Goal: Task Accomplishment & Management: Manage account settings

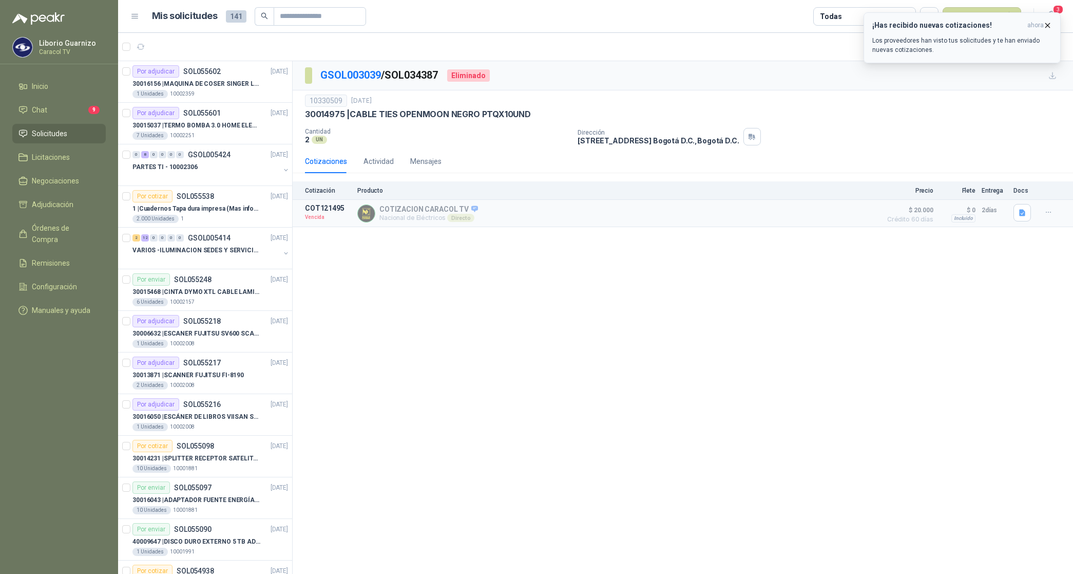
click at [1049, 24] on icon "button" at bounding box center [1048, 25] width 9 height 9
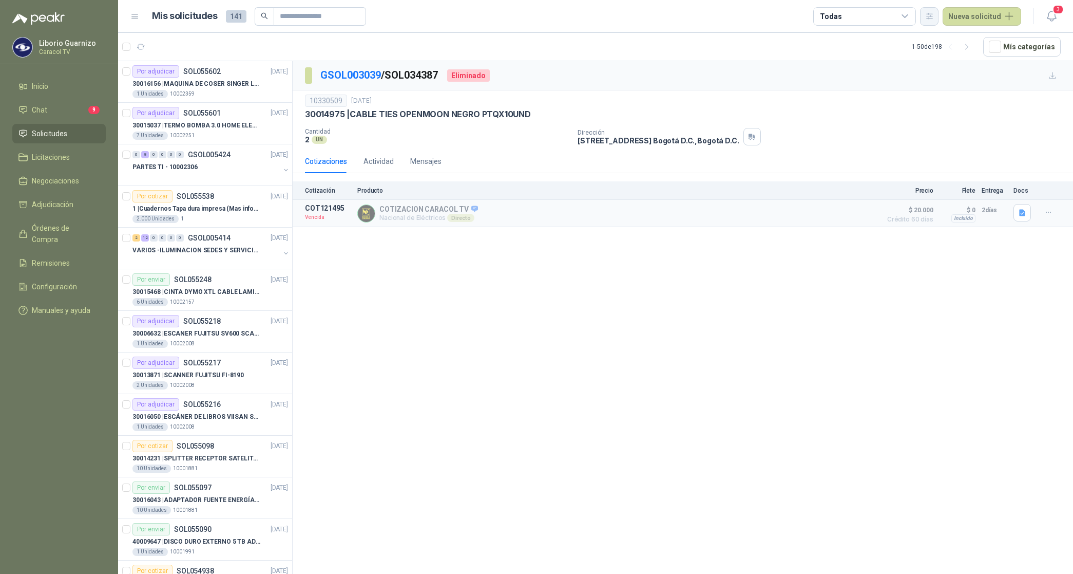
click at [931, 14] on icon "button" at bounding box center [930, 15] width 6 height 5
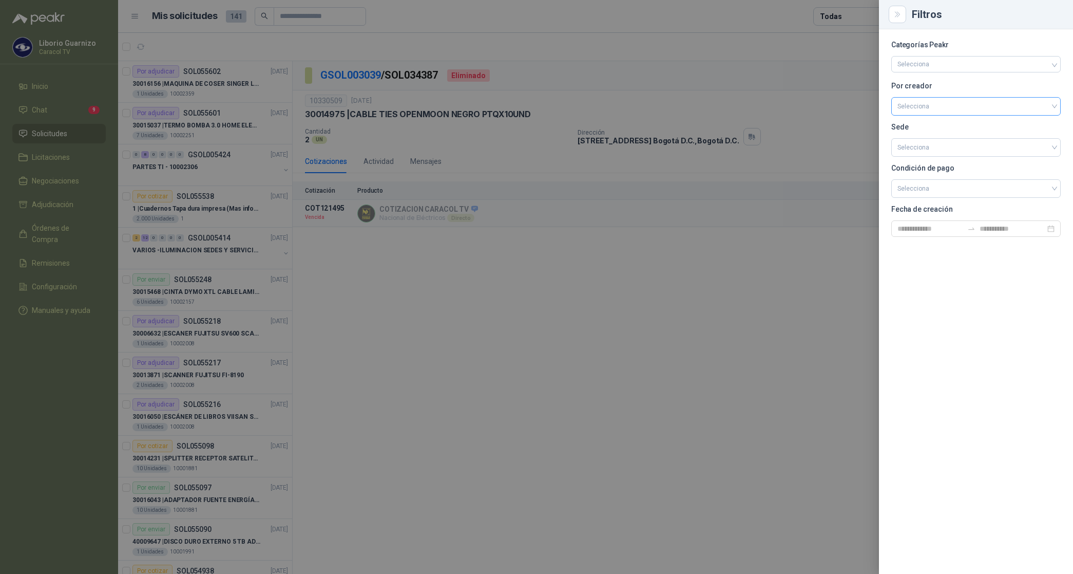
click at [924, 106] on input "search" at bounding box center [976, 105] width 157 height 15
click at [938, 162] on div "[PERSON_NAME]" at bounding box center [976, 160] width 153 height 11
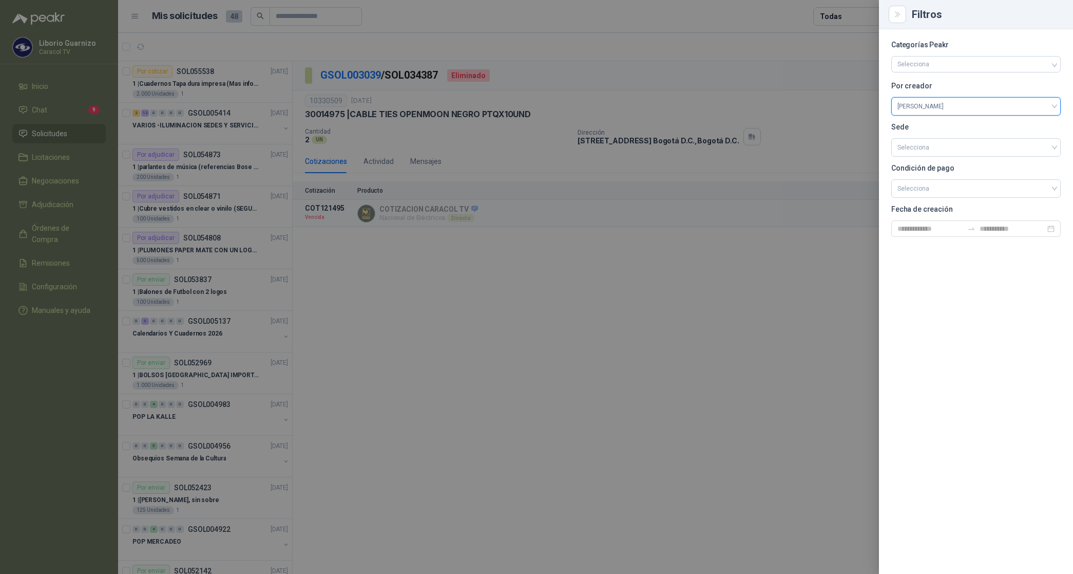
click at [852, 19] on div at bounding box center [536, 287] width 1073 height 574
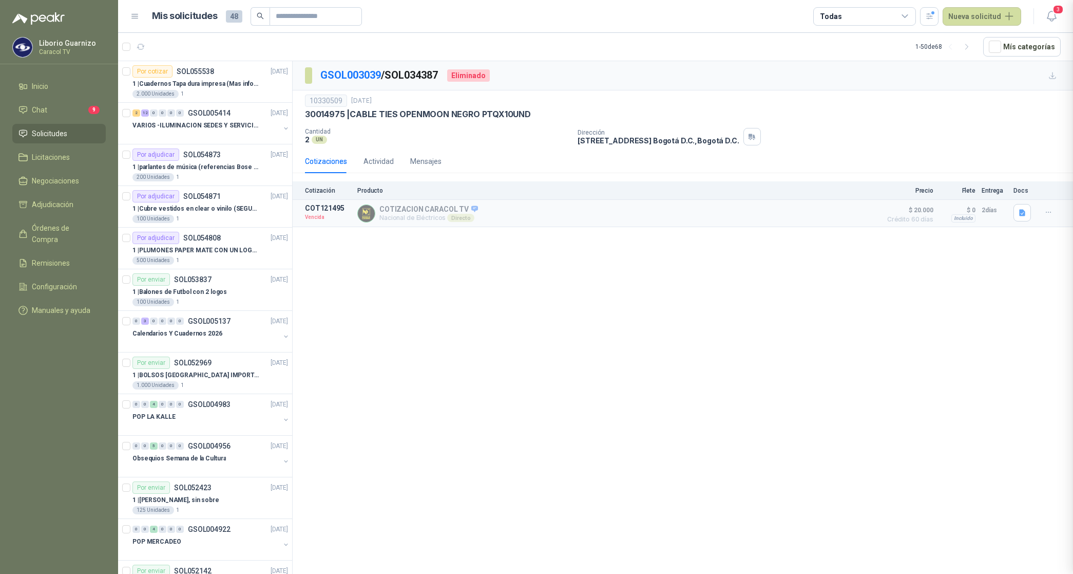
click at [852, 19] on div "Todas" at bounding box center [864, 16] width 103 height 18
drag, startPoint x: 852, startPoint y: 19, endPoint x: 874, endPoint y: 80, distance: 64.8
click at [874, 80] on div "20 Por adjudicar" at bounding box center [853, 77] width 56 height 8
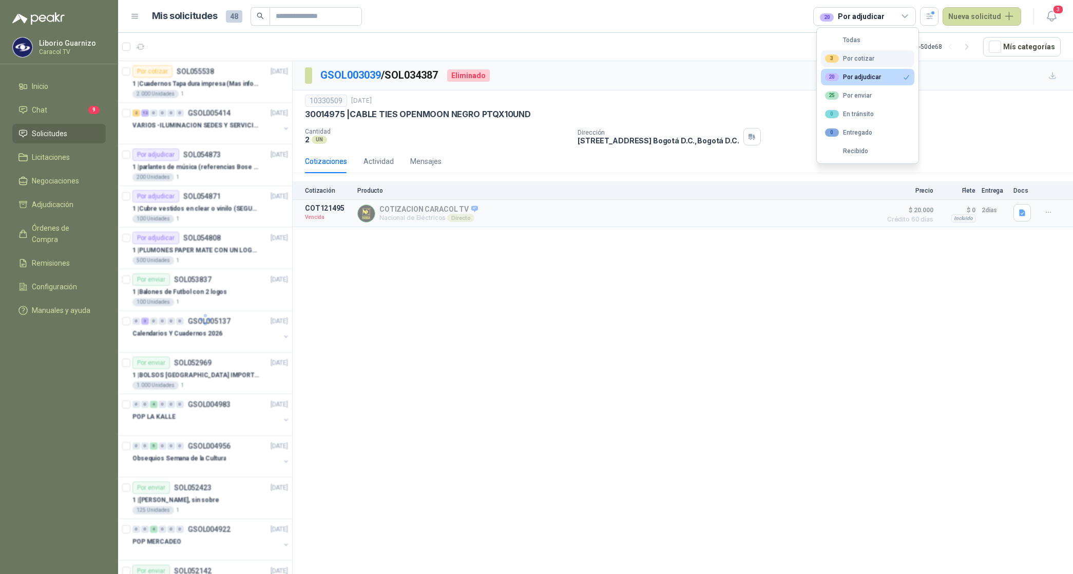
click at [870, 59] on div "3 Por cotizar" at bounding box center [849, 58] width 49 height 8
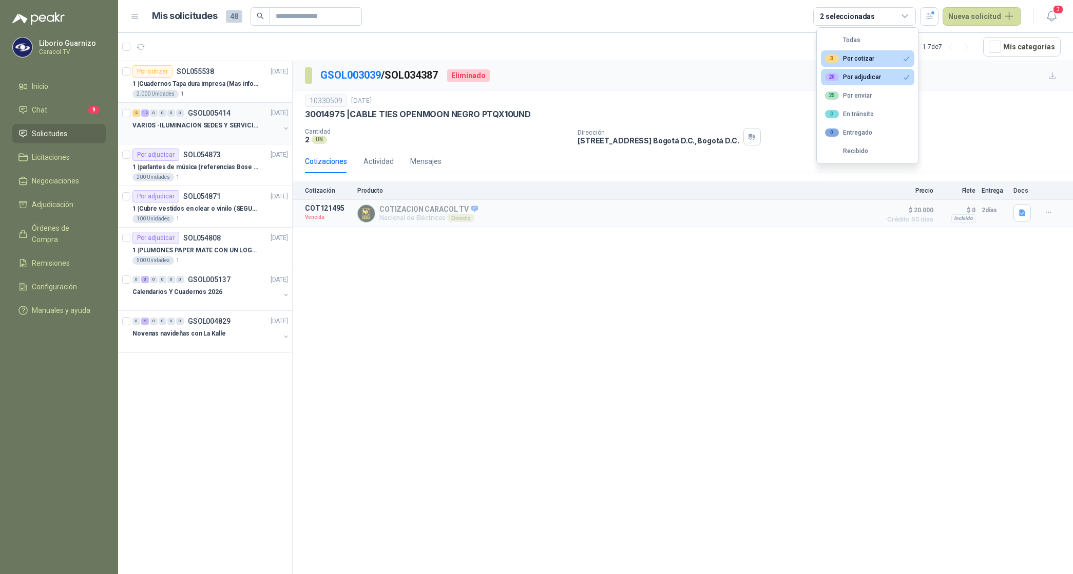
click at [215, 127] on p "VARIOS -ILUMINACION SEDES Y SERVICIOS" at bounding box center [196, 126] width 128 height 10
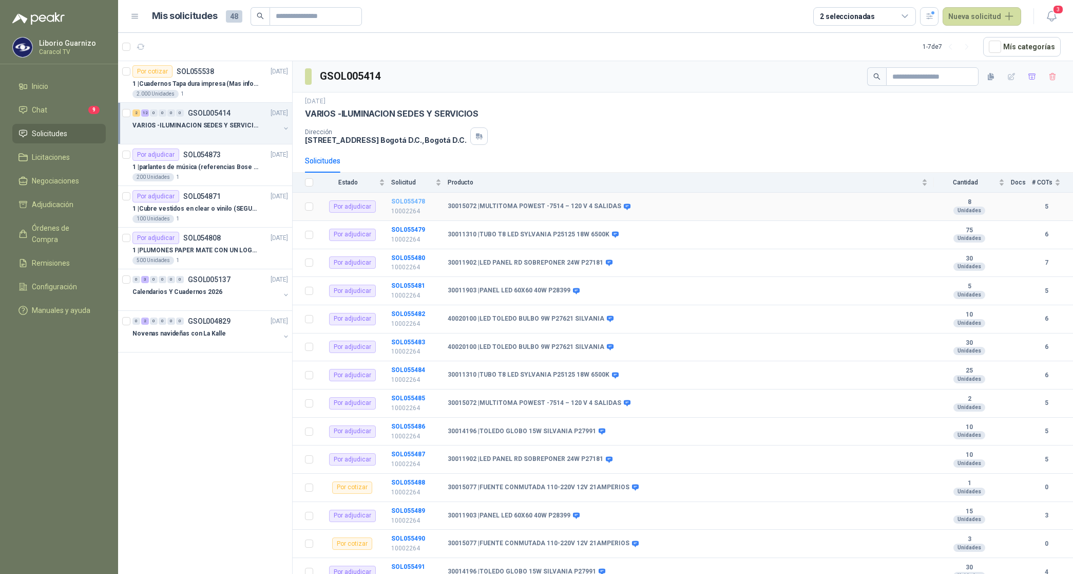
click at [416, 200] on b "SOL055478" at bounding box center [408, 201] width 34 height 7
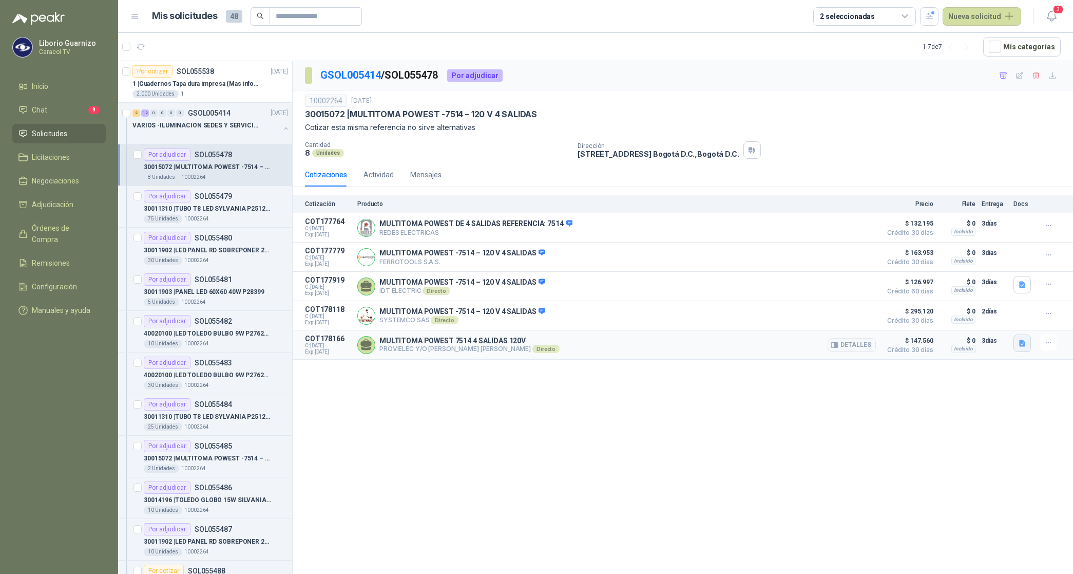
click at [1020, 345] on icon "button" at bounding box center [1022, 343] width 6 height 7
click at [235, 165] on p "30015072 | MULTITOMA POWEST -7514 – 120 V 4 SALIDAS" at bounding box center [208, 167] width 128 height 10
click at [1053, 73] on icon "button" at bounding box center [1053, 75] width 9 height 9
click at [220, 206] on p "30011310 | TUBO T8 LED SYLVANIA P25125 18W 6500K" at bounding box center [208, 209] width 128 height 10
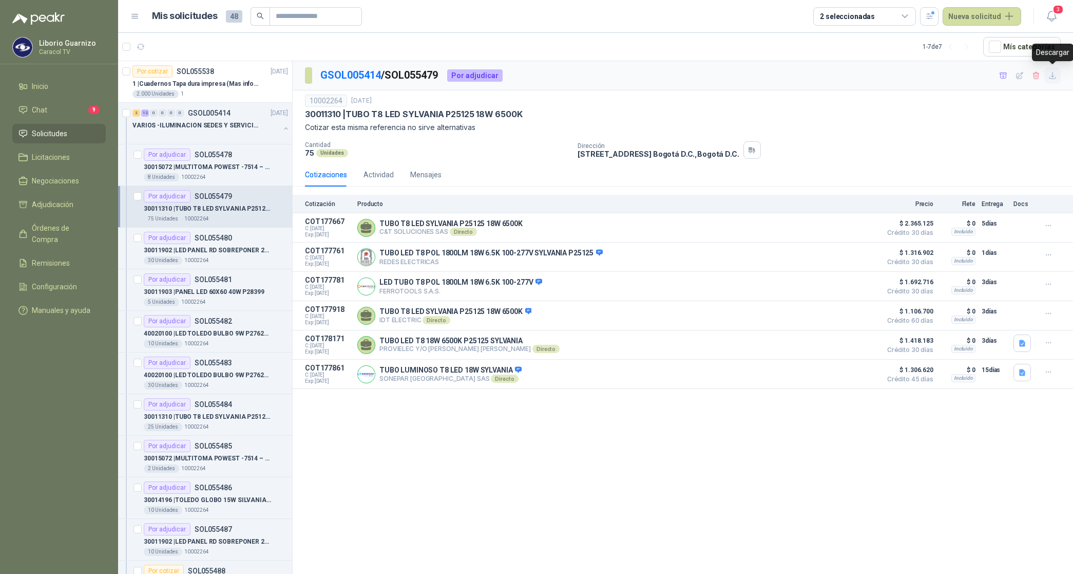
click at [1052, 78] on icon "button" at bounding box center [1053, 75] width 9 height 9
click at [219, 250] on p "30011902 | LED PANEL RD SOBREPONER 24W P27181" at bounding box center [208, 250] width 128 height 10
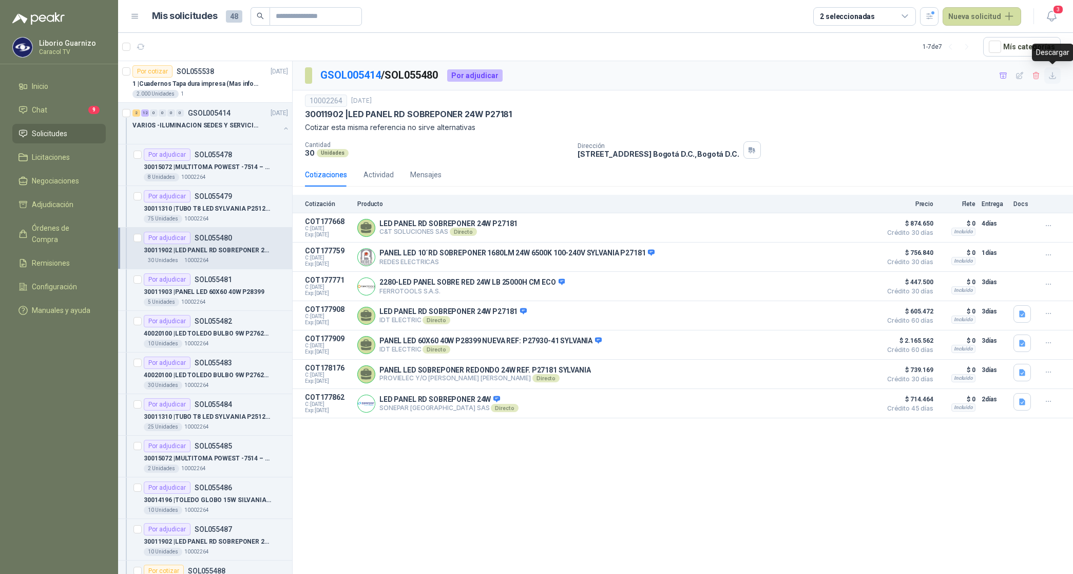
click at [1055, 79] on icon "button" at bounding box center [1053, 75] width 6 height 6
click at [217, 291] on p "30011903 | PANEL LED 60X60 40W P28399" at bounding box center [204, 292] width 121 height 10
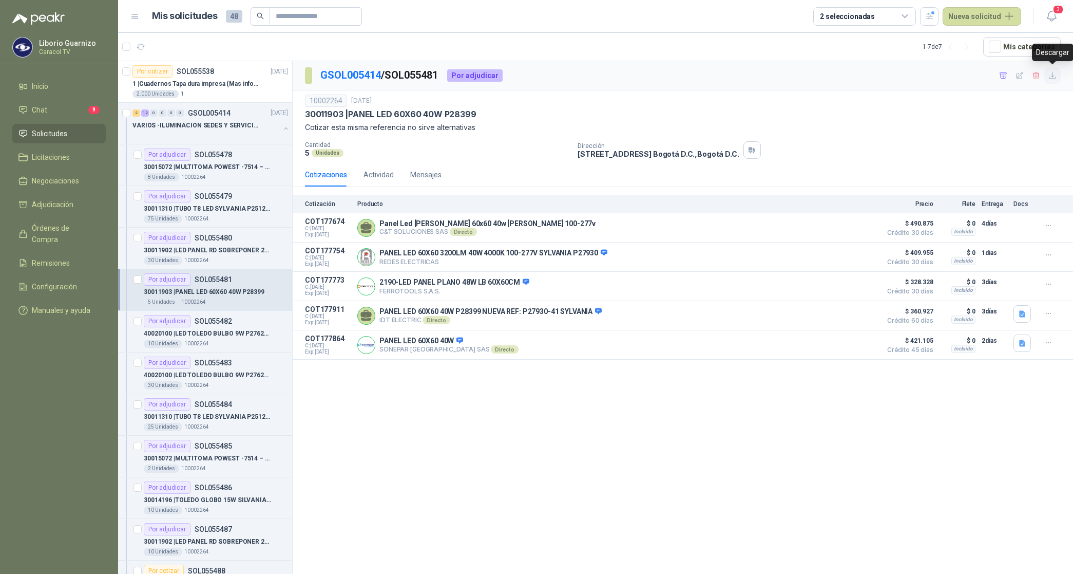
click at [1056, 75] on icon "button" at bounding box center [1053, 75] width 9 height 9
click at [231, 334] on p "40020100 | LED TOLEDO BULBO 9W P27621 SILVANIA" at bounding box center [208, 334] width 128 height 10
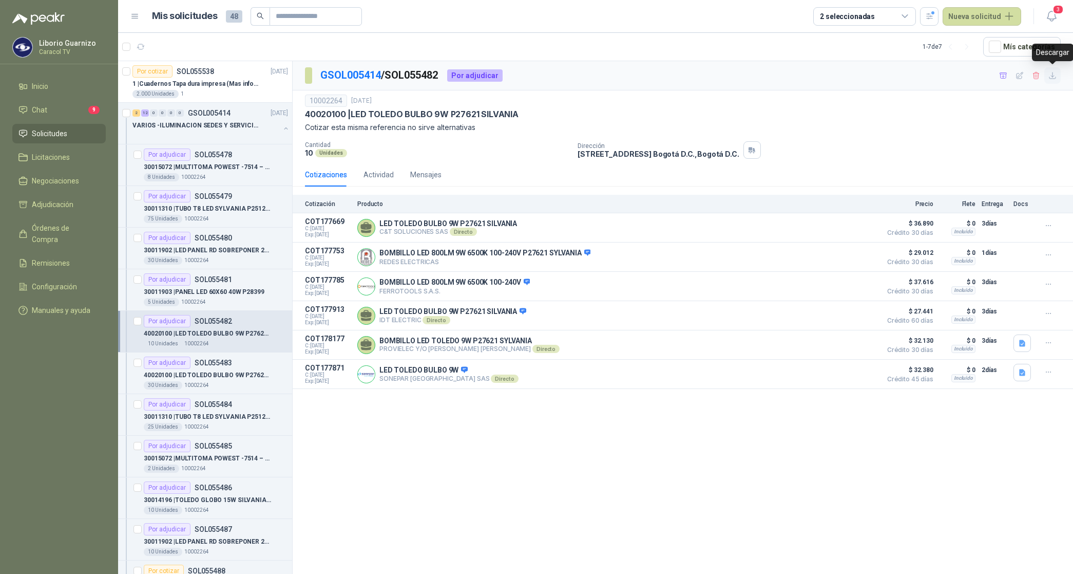
click at [1053, 74] on icon "button" at bounding box center [1053, 75] width 6 height 6
click at [222, 371] on p "40020100 | LED TOLEDO BULBO 9W P27621 SILVANIA" at bounding box center [208, 375] width 128 height 10
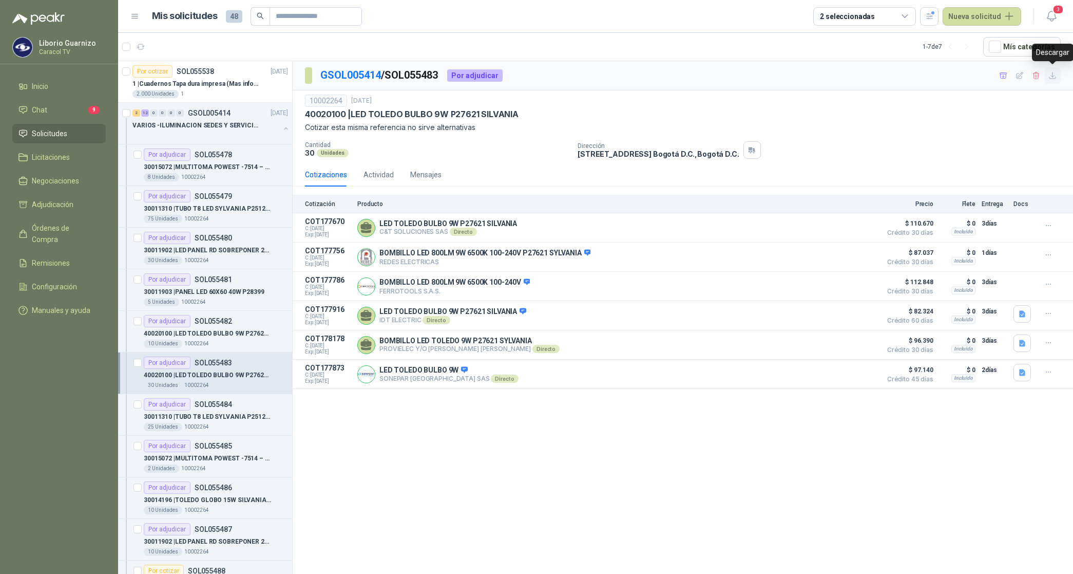
click at [1057, 78] on button "button" at bounding box center [1053, 75] width 16 height 16
click at [228, 419] on p "30011310 | TUBO T8 LED SYLVANIA P25125 18W 6500K" at bounding box center [208, 417] width 128 height 10
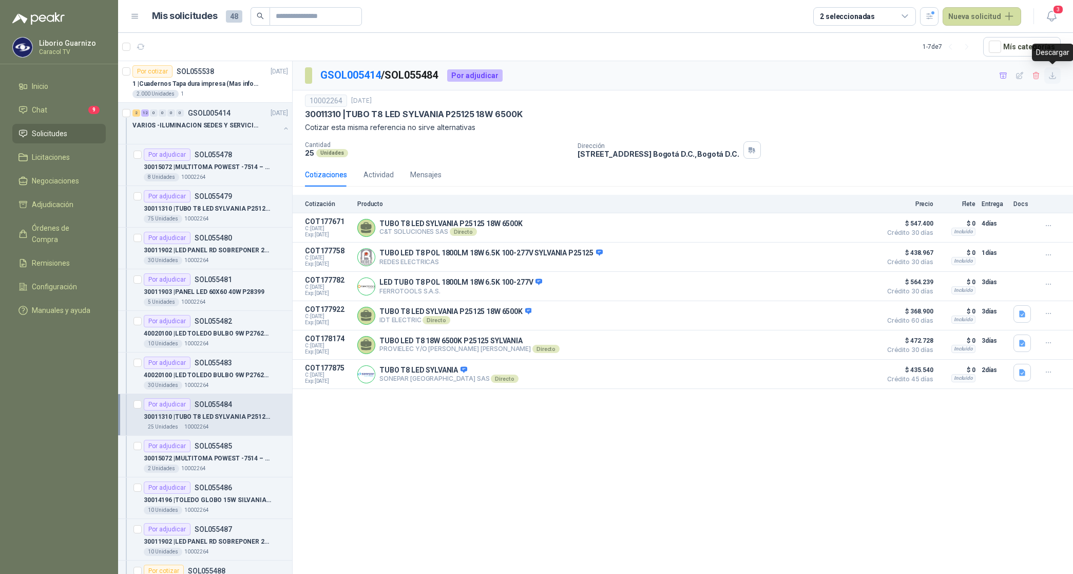
click at [1056, 78] on icon "button" at bounding box center [1053, 75] width 9 height 9
click at [214, 453] on p "30015072 | MULTITOMA POWEST -7514 – 120 V 4 SALIDAS" at bounding box center [208, 458] width 128 height 10
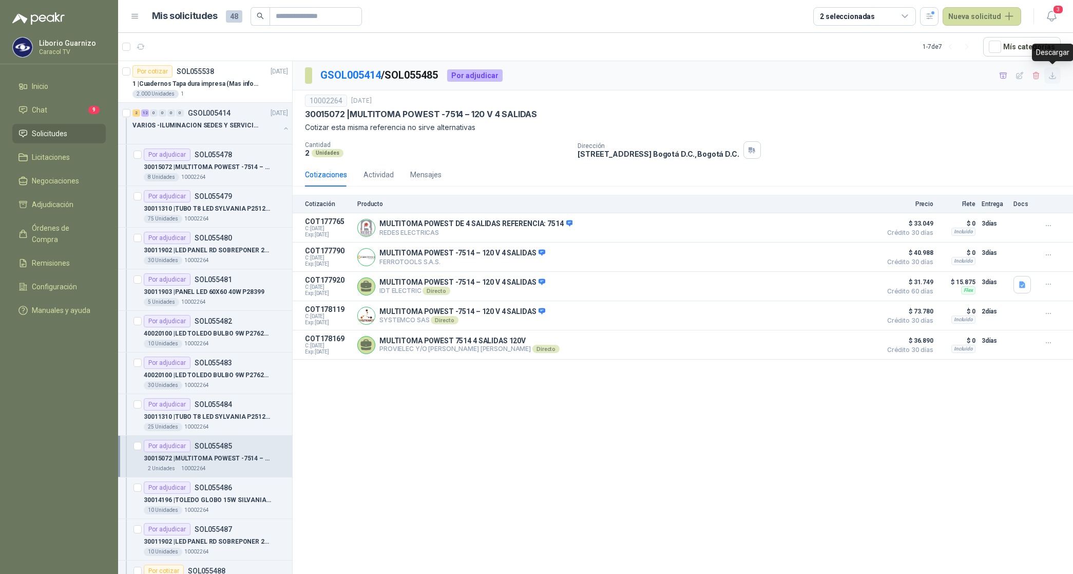
click at [1055, 75] on icon "button" at bounding box center [1053, 75] width 9 height 9
click at [236, 504] on p "30014196 | TOLEDO GLOBO 15W SILVANIA P27991" at bounding box center [208, 500] width 128 height 10
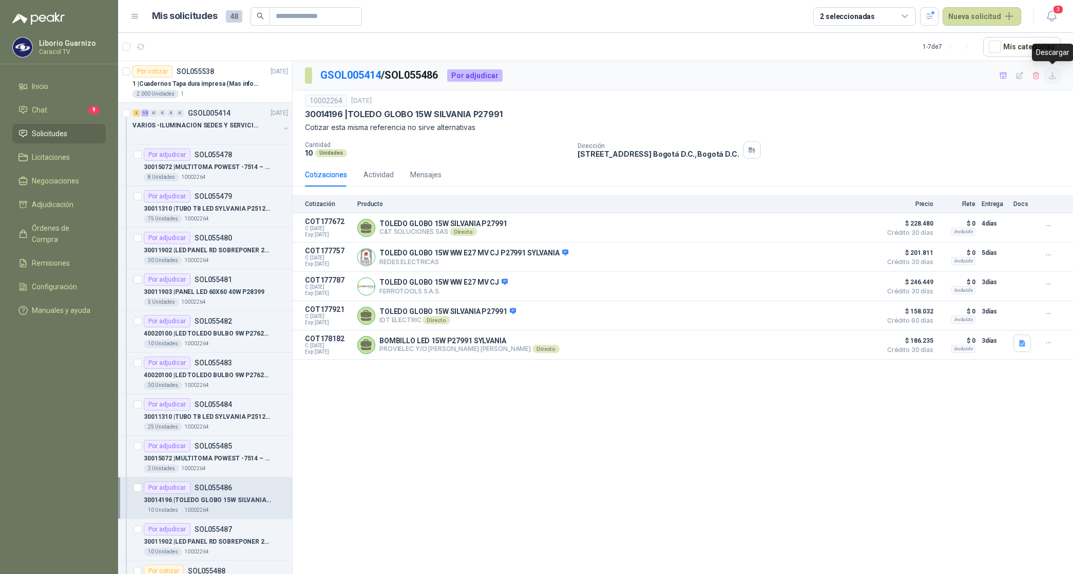
click at [1054, 75] on icon "button" at bounding box center [1053, 75] width 9 height 9
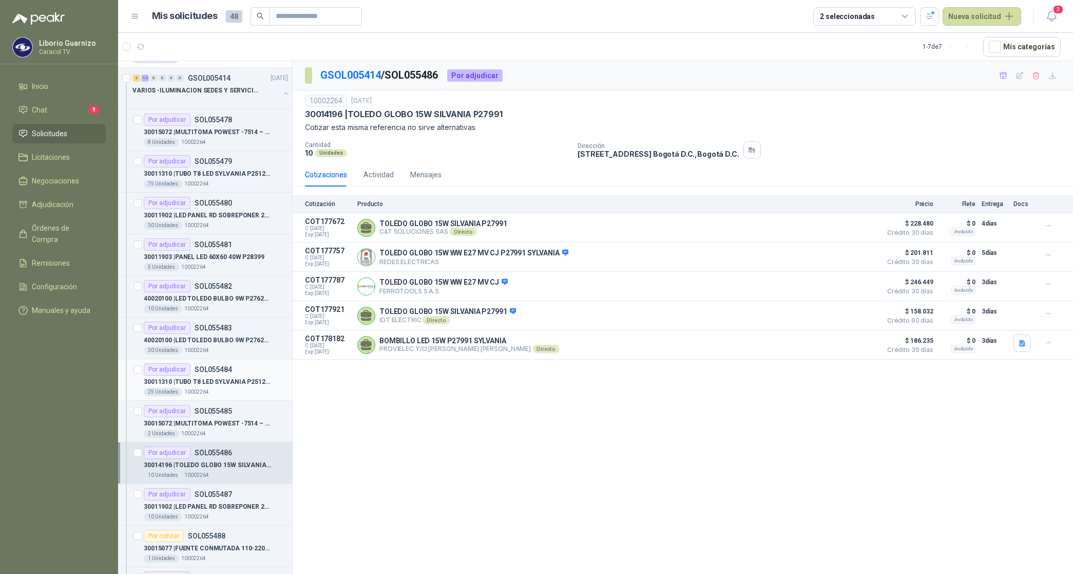
scroll to position [64, 0]
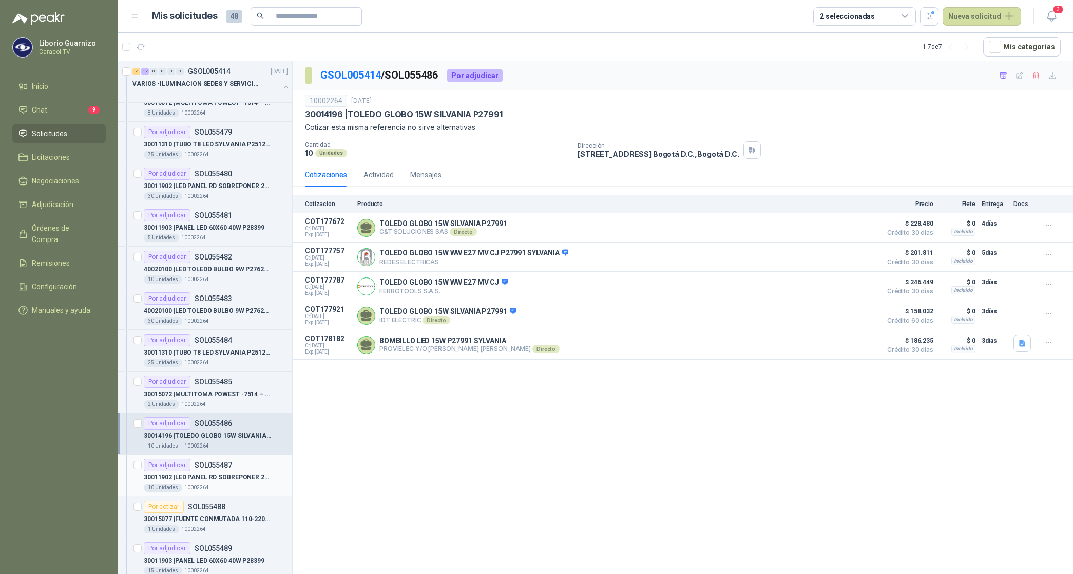
click at [215, 479] on p "30011902 | LED PANEL RD SOBREPONER 24W P27181" at bounding box center [208, 477] width 128 height 10
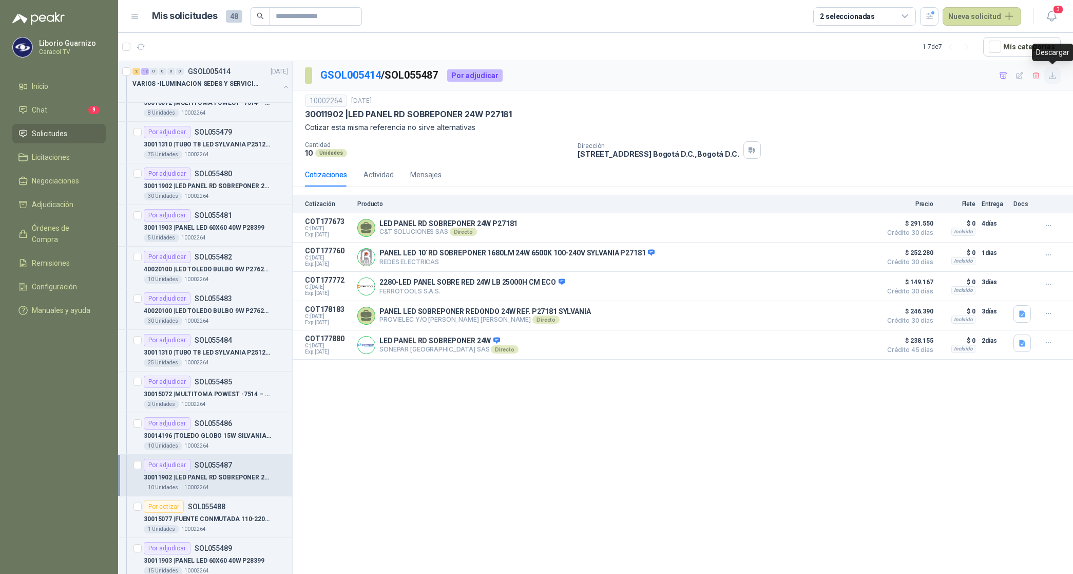
click at [1051, 74] on icon "button" at bounding box center [1053, 75] width 9 height 9
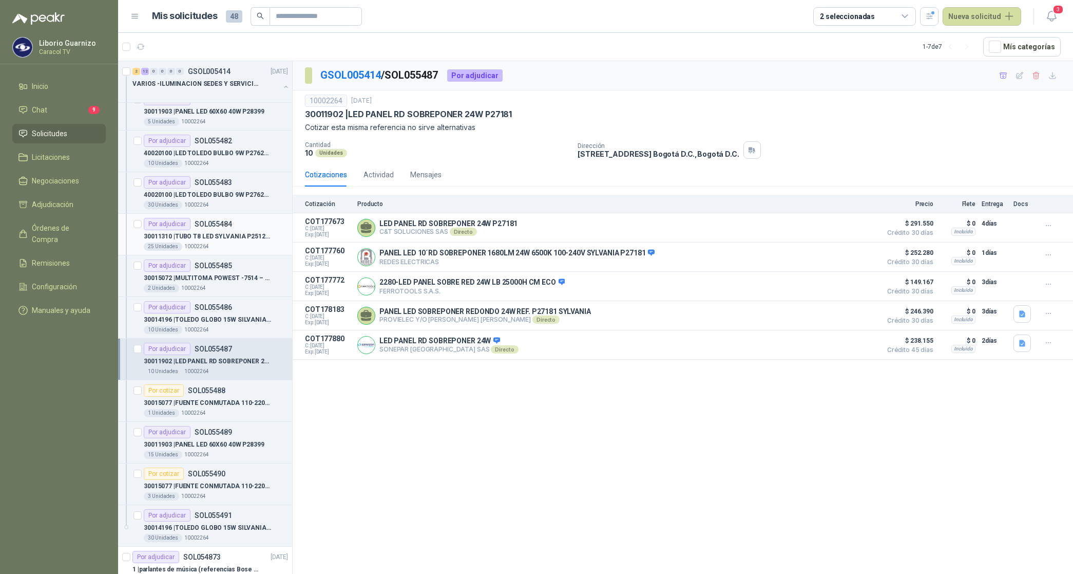
scroll to position [193, 0]
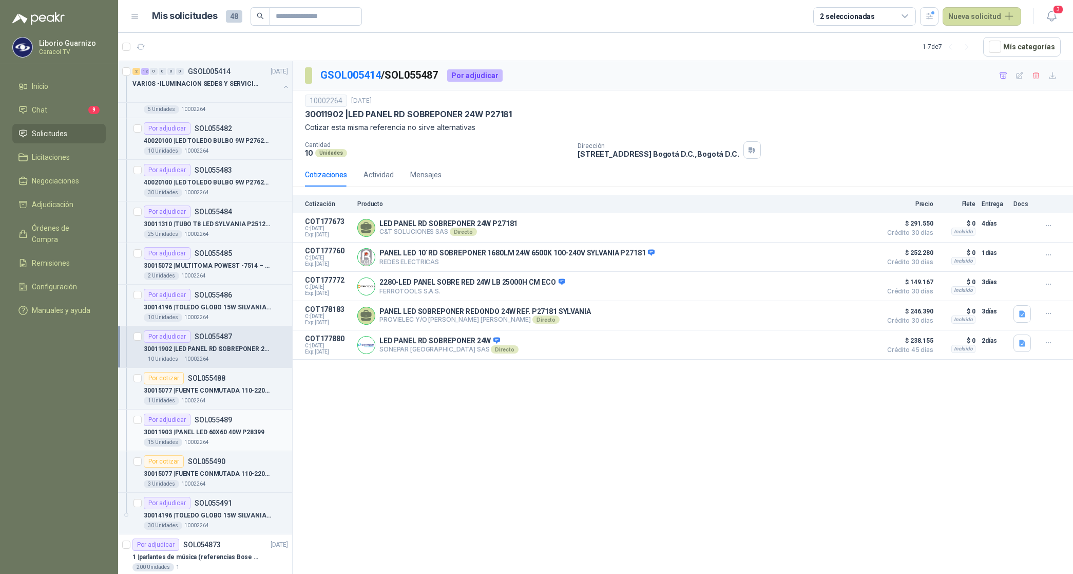
click at [217, 430] on p "30011903 | PANEL LED 60X60 40W P28399" at bounding box center [204, 432] width 121 height 10
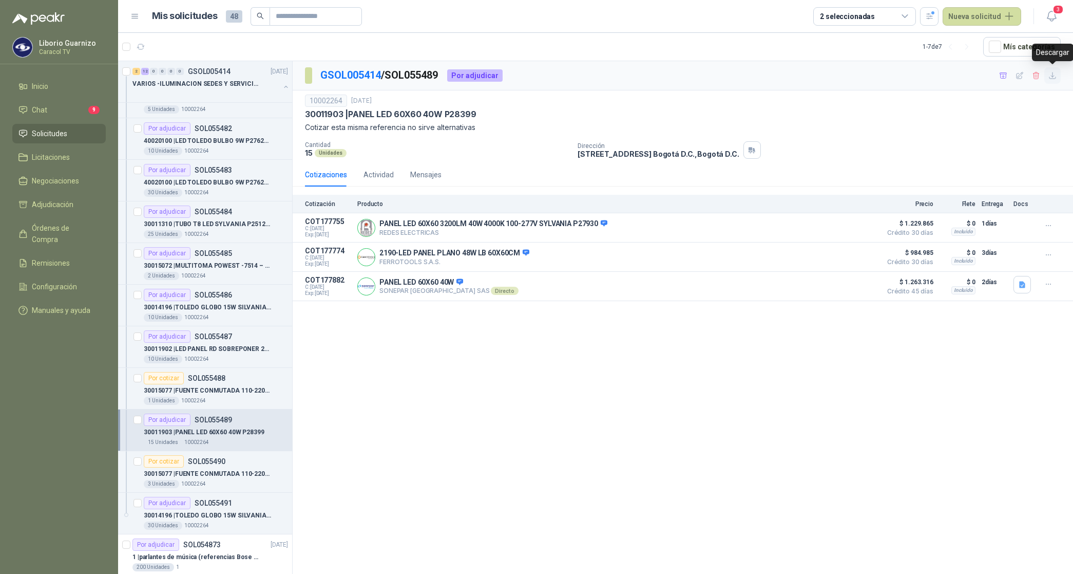
click at [1056, 76] on icon "button" at bounding box center [1053, 75] width 9 height 9
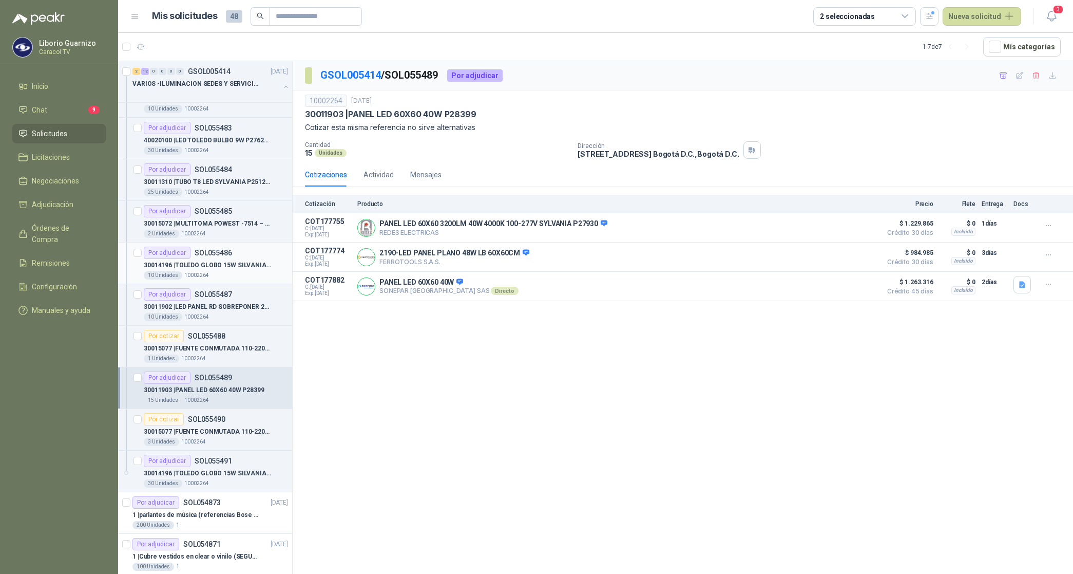
scroll to position [257, 0]
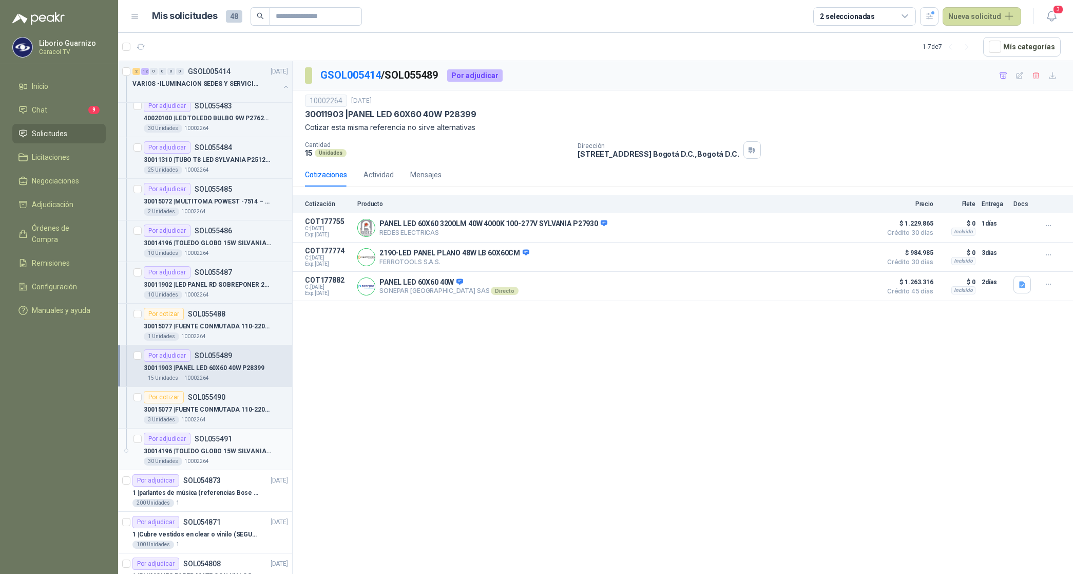
click at [237, 450] on p "30014196 | TOLEDO GLOBO 15W SILVANIA P27991" at bounding box center [208, 451] width 128 height 10
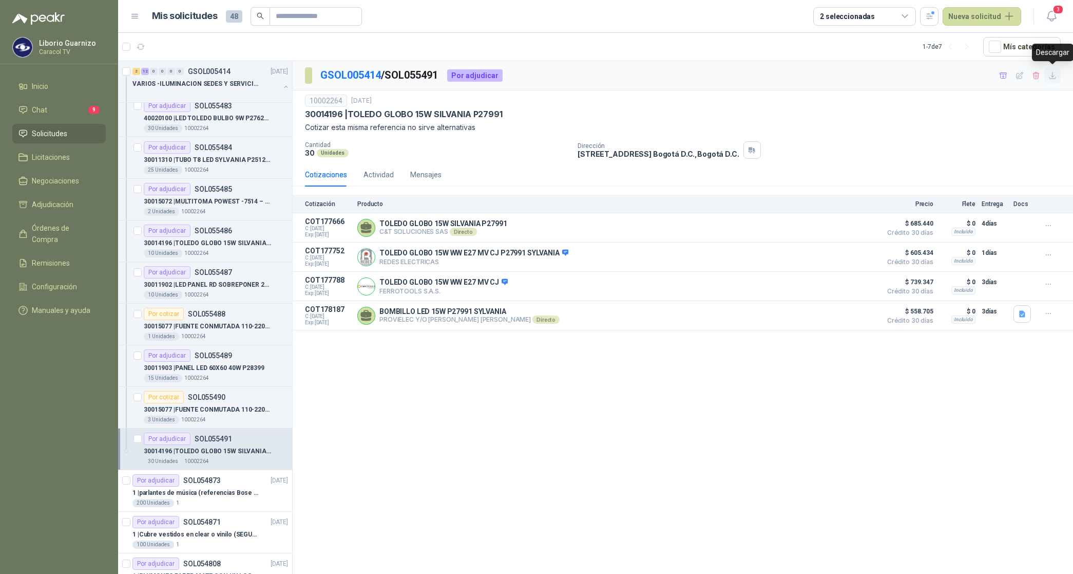
click at [1051, 75] on icon "button" at bounding box center [1053, 75] width 9 height 9
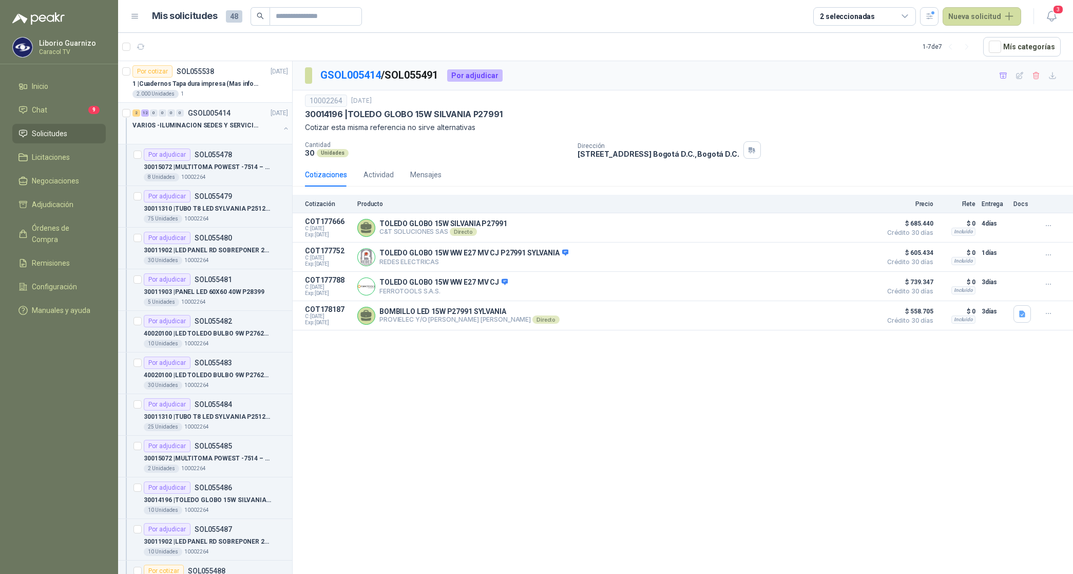
click at [226, 121] on p "VARIOS -ILUMINACION SEDES Y SERVICIOS" at bounding box center [196, 126] width 128 height 10
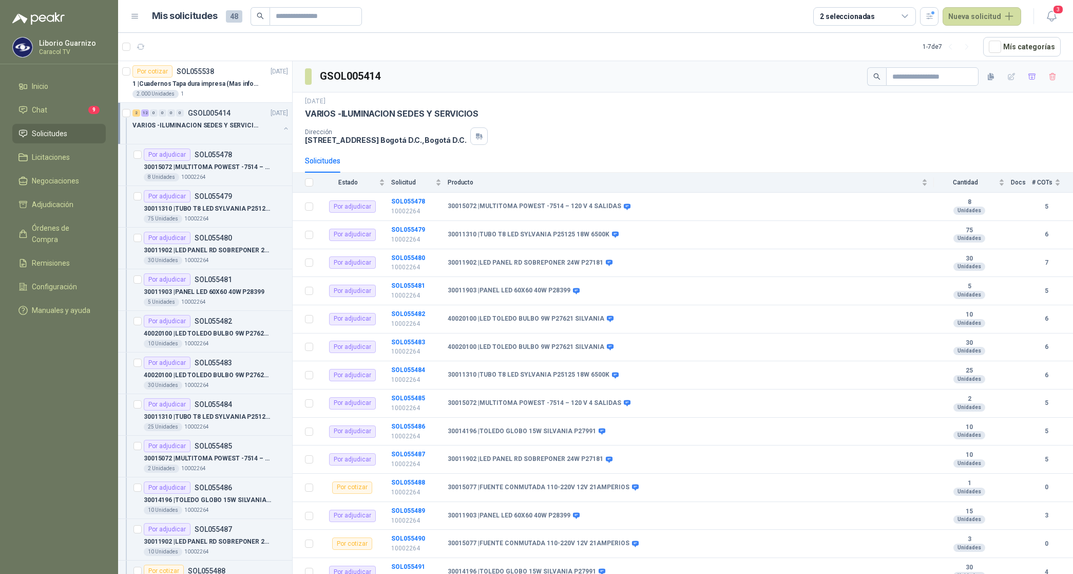
click at [226, 121] on p "VARIOS -ILUMINACION SEDES Y SERVICIOS" at bounding box center [196, 126] width 128 height 10
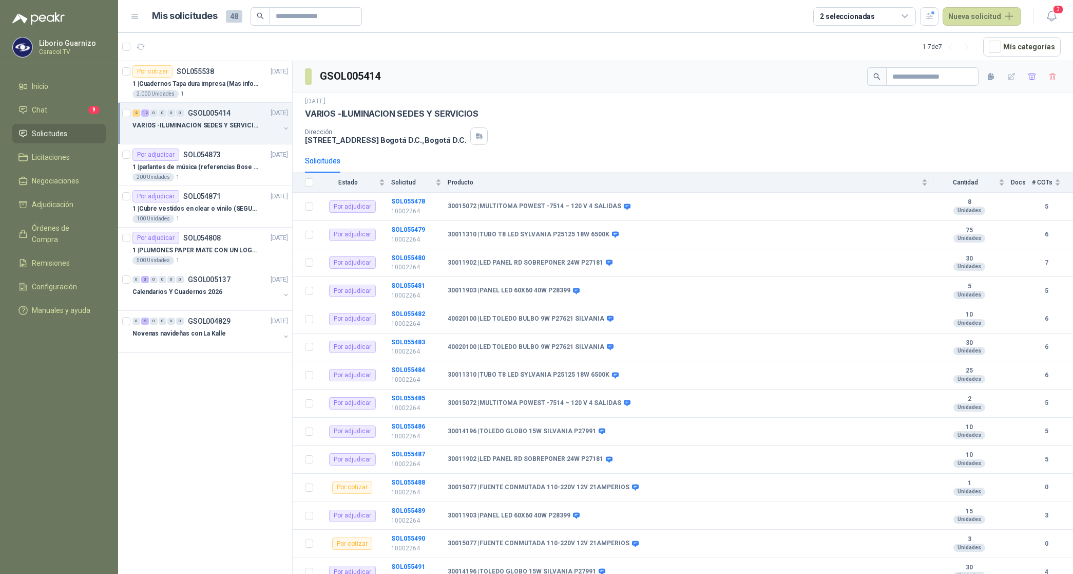
scroll to position [4, 0]
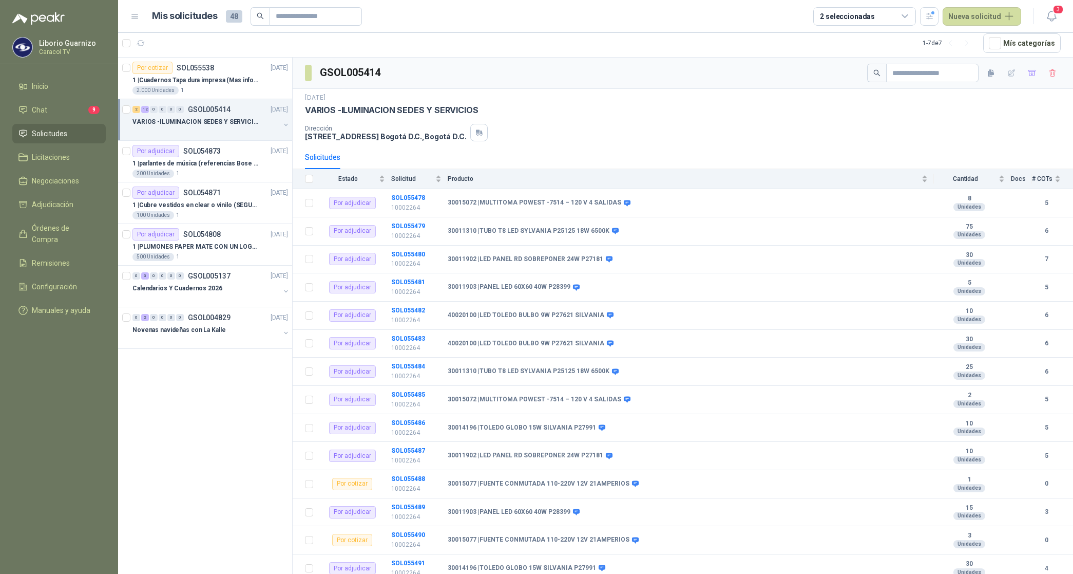
click at [226, 121] on p "VARIOS -ILUMINACION SEDES Y SERVICIOS" at bounding box center [196, 122] width 128 height 10
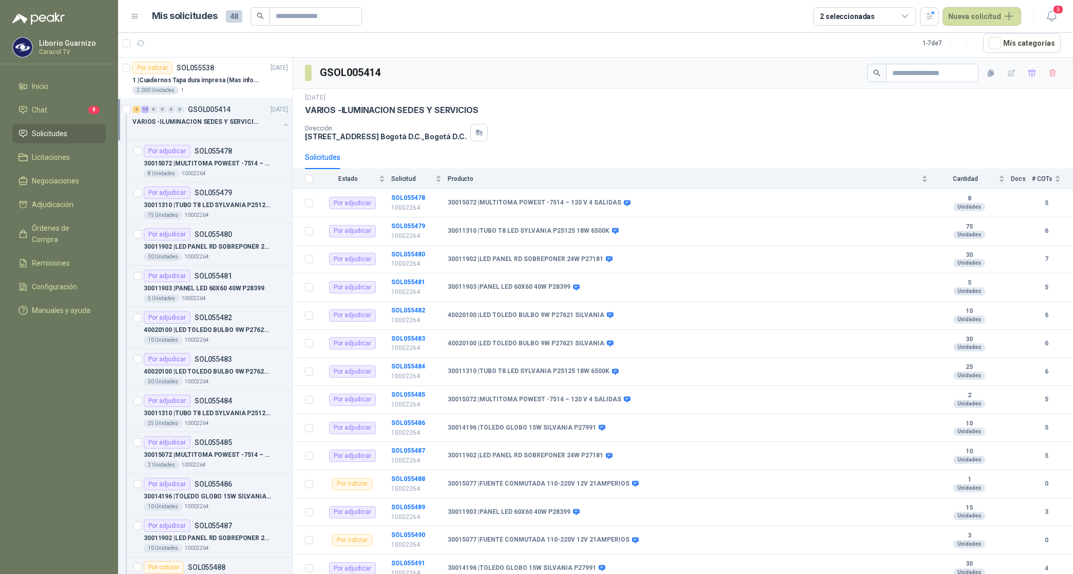
click at [226, 121] on p "VARIOS -ILUMINACION SEDES Y SERVICIOS" at bounding box center [196, 122] width 128 height 10
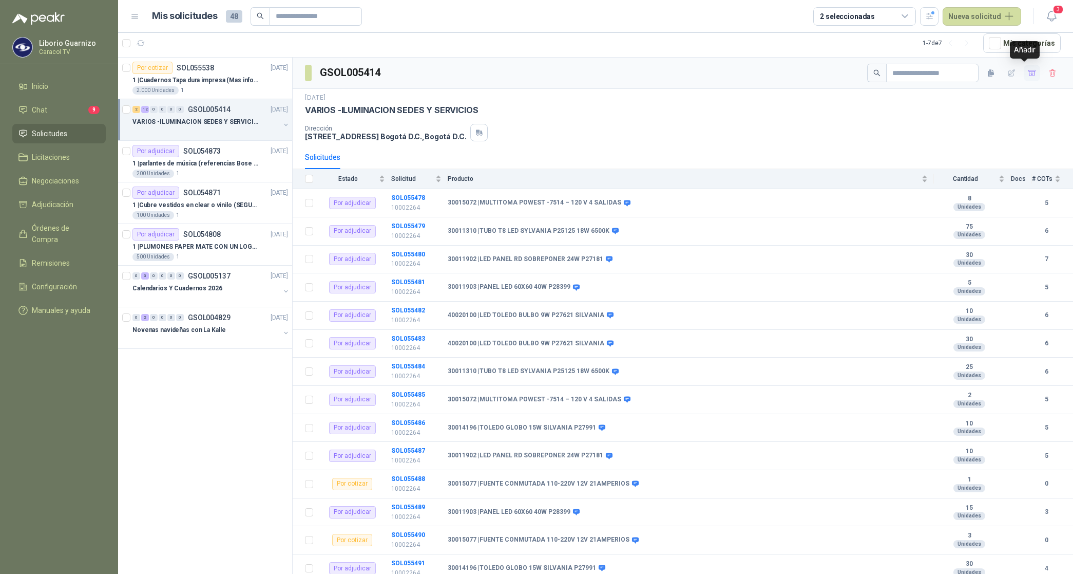
click at [1028, 74] on icon "button" at bounding box center [1032, 73] width 9 height 9
click at [61, 201] on span "Adjudicación" at bounding box center [53, 204] width 42 height 11
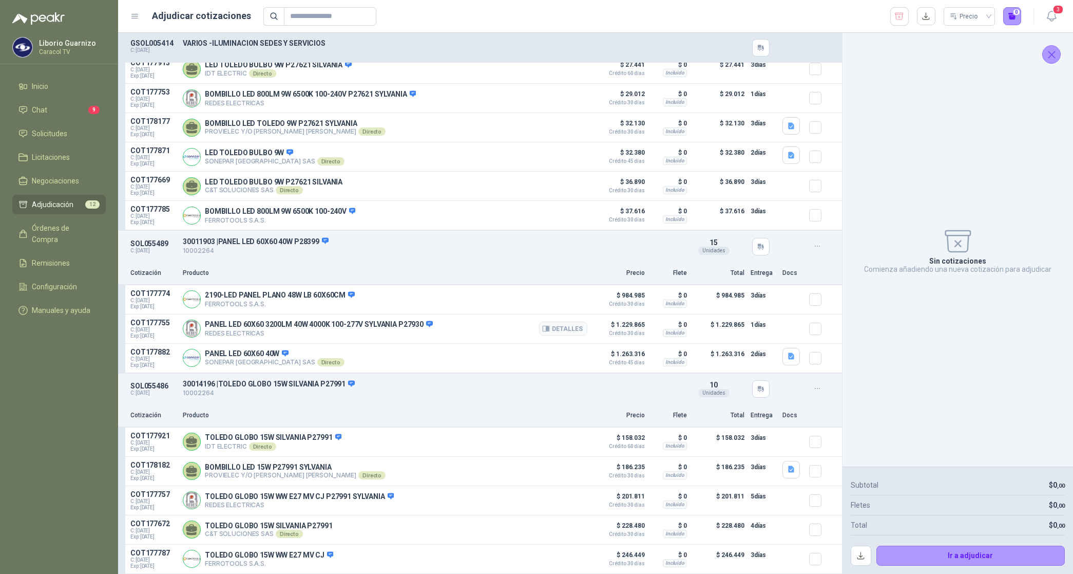
scroll to position [2058, 0]
click at [923, 16] on button "button" at bounding box center [926, 16] width 18 height 18
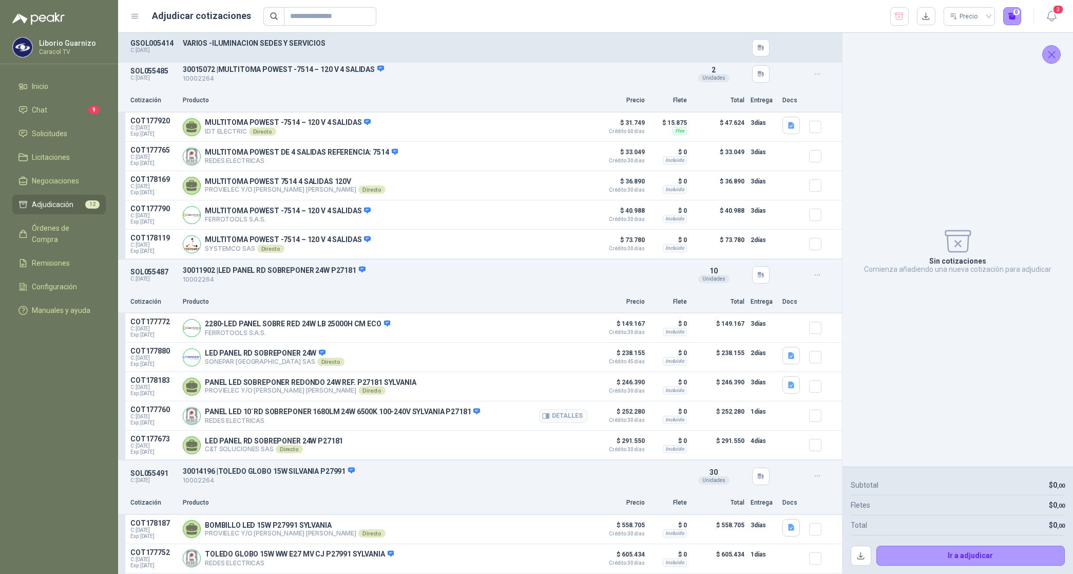
scroll to position [0, 0]
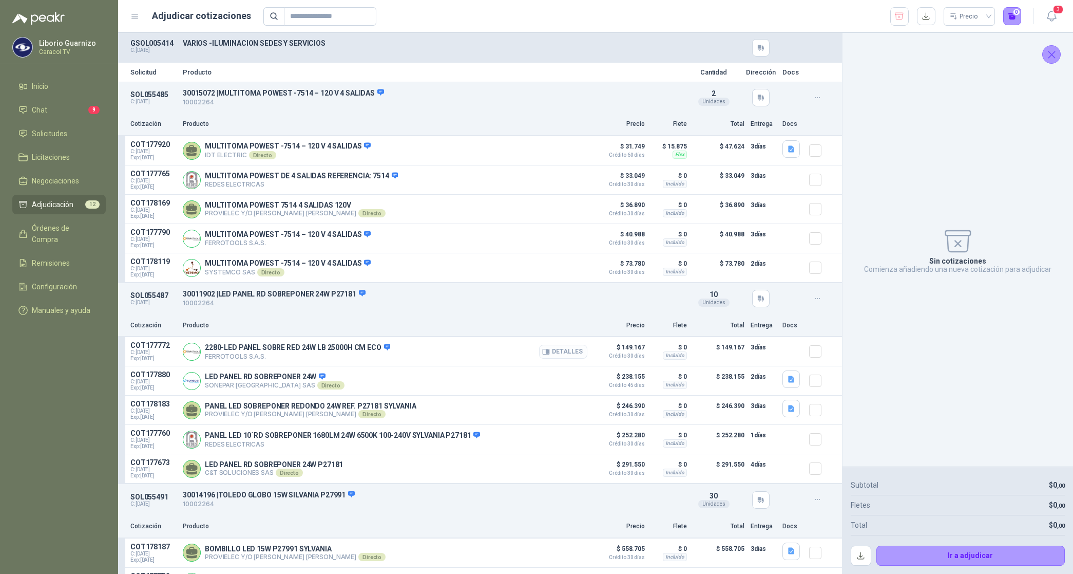
click at [556, 353] on button "Detalles" at bounding box center [563, 352] width 48 height 14
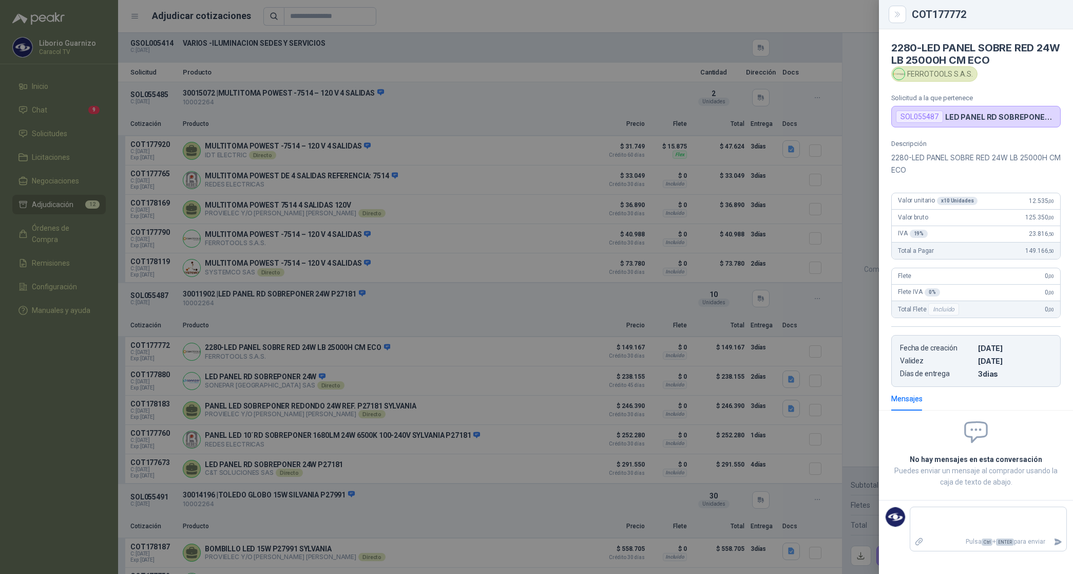
click at [507, 128] on div at bounding box center [536, 287] width 1073 height 574
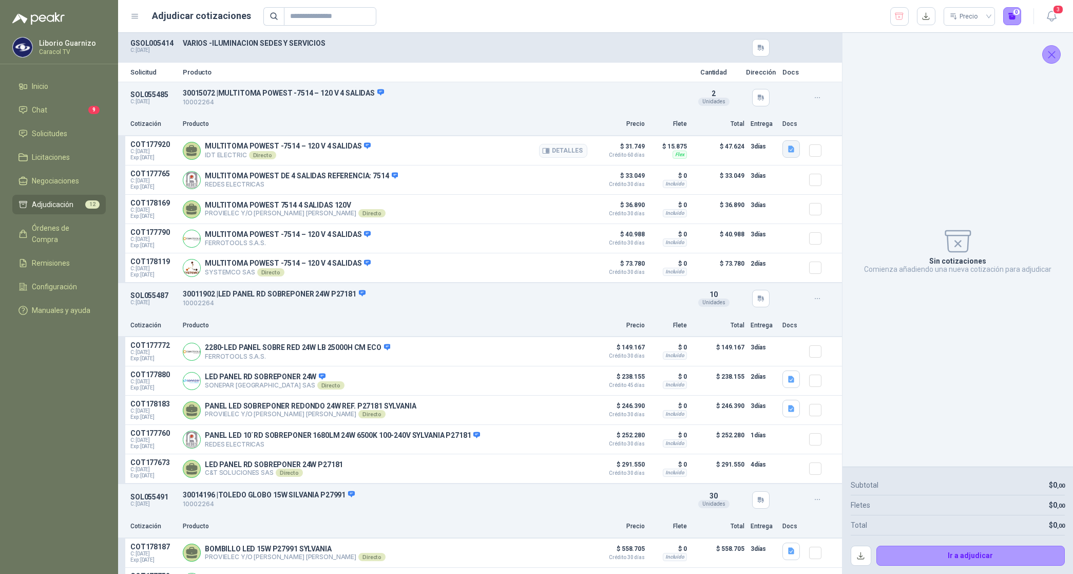
click at [788, 149] on icon "button" at bounding box center [791, 149] width 6 height 7
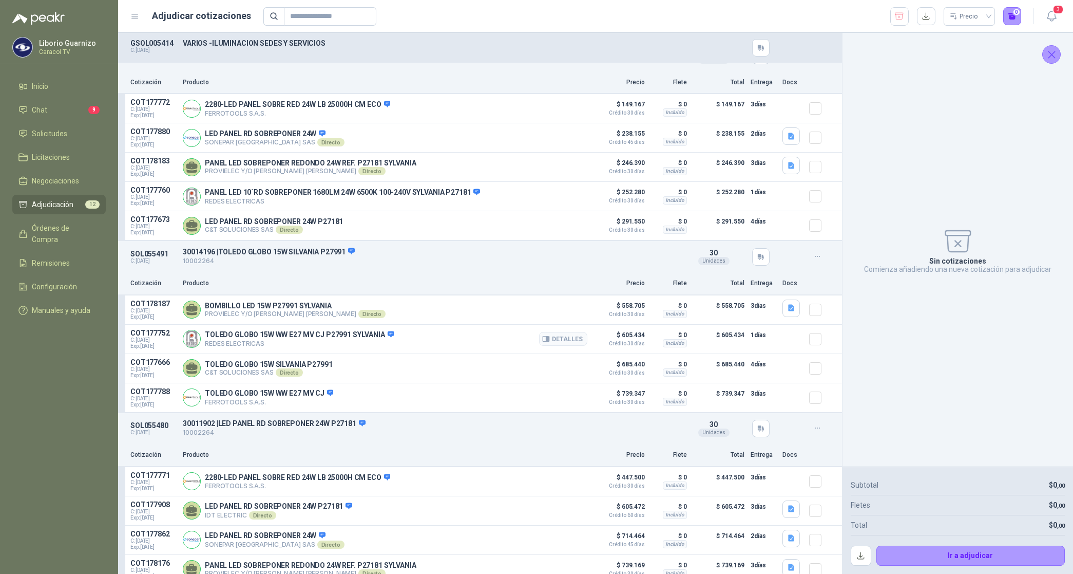
scroll to position [321, 0]
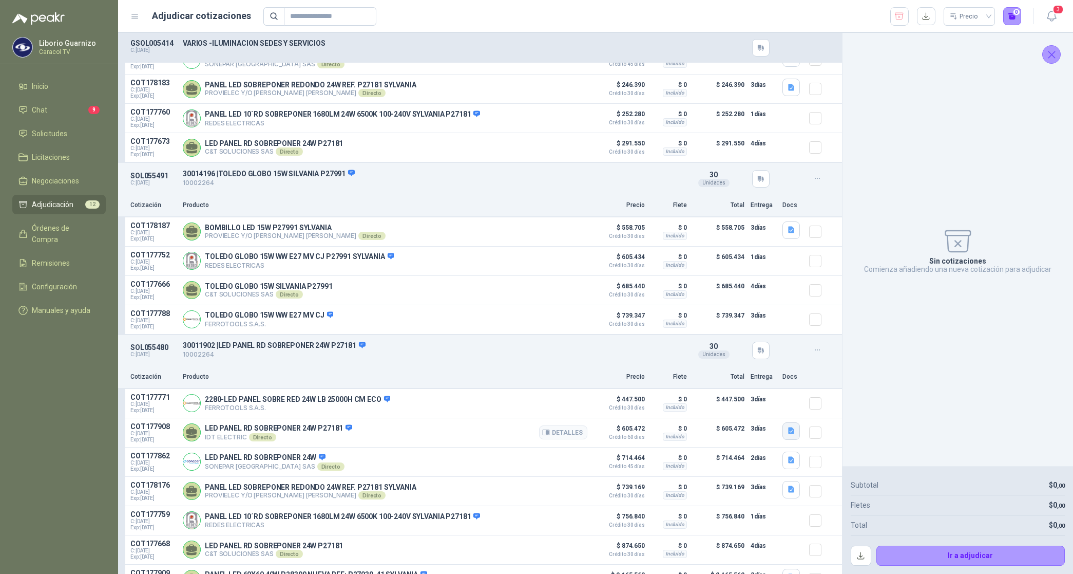
click at [788, 434] on icon "button" at bounding box center [791, 430] width 6 height 7
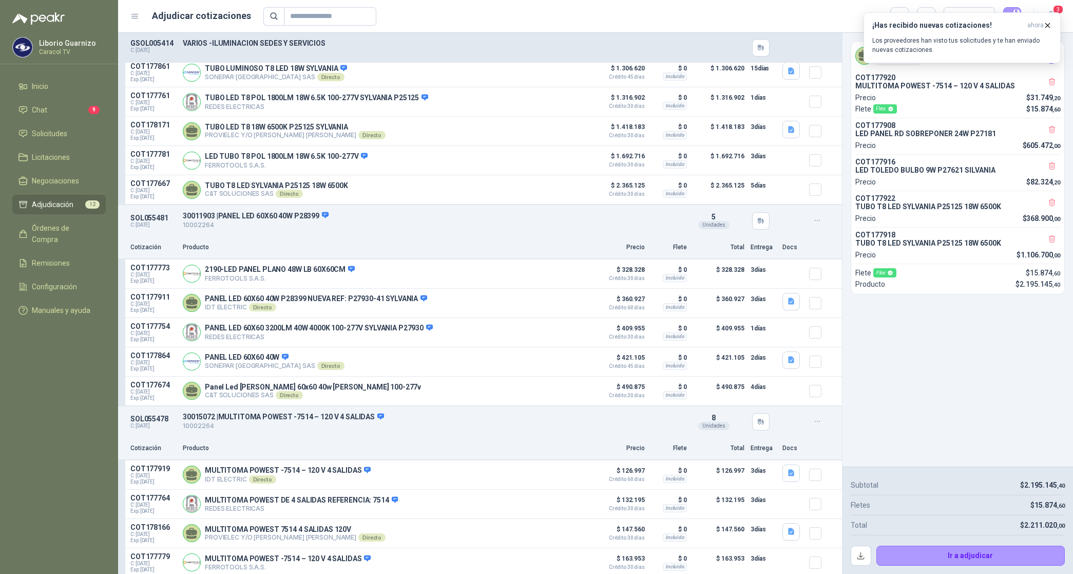
scroll to position [1476, 0]
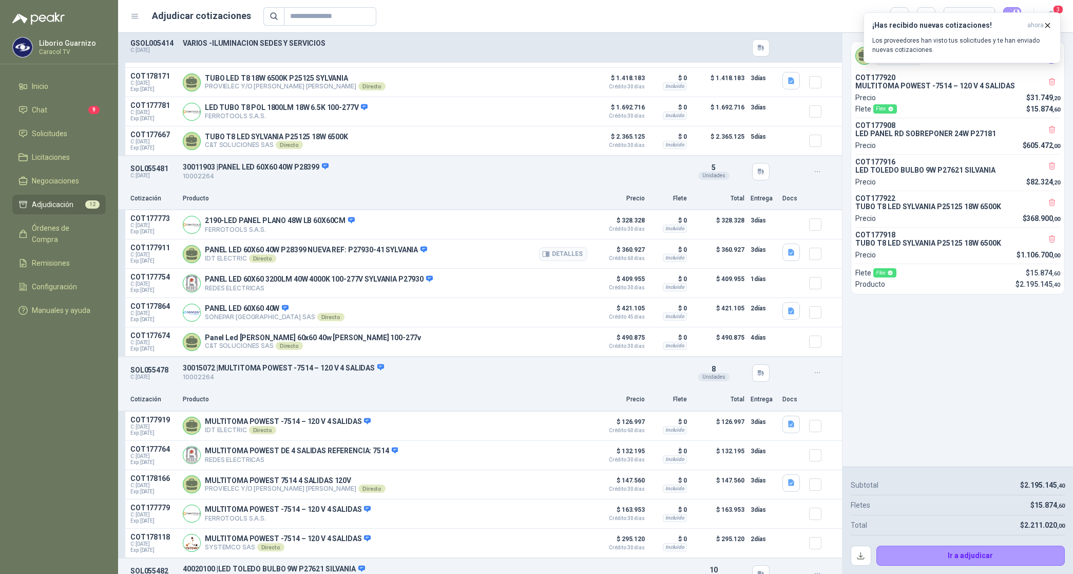
click at [814, 260] on div at bounding box center [819, 253] width 21 height 21
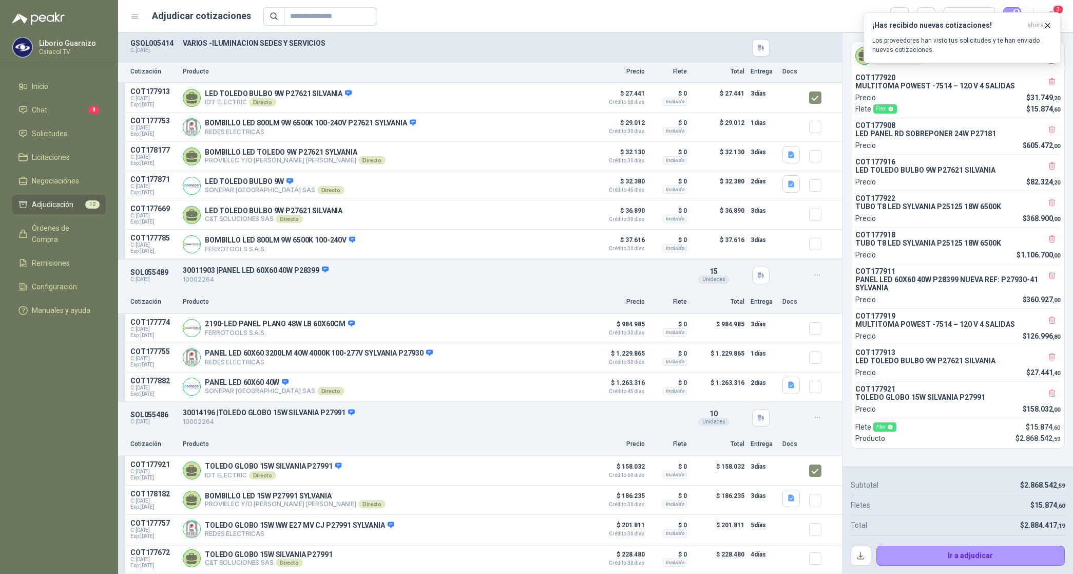
scroll to position [1994, 0]
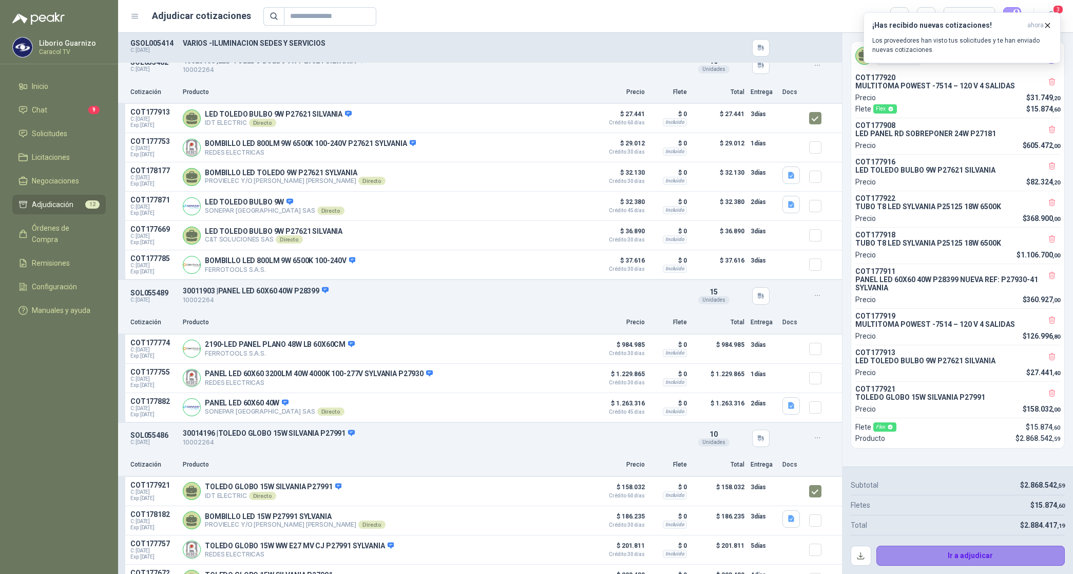
click at [970, 558] on button "Ir a adjudicar" at bounding box center [971, 555] width 189 height 21
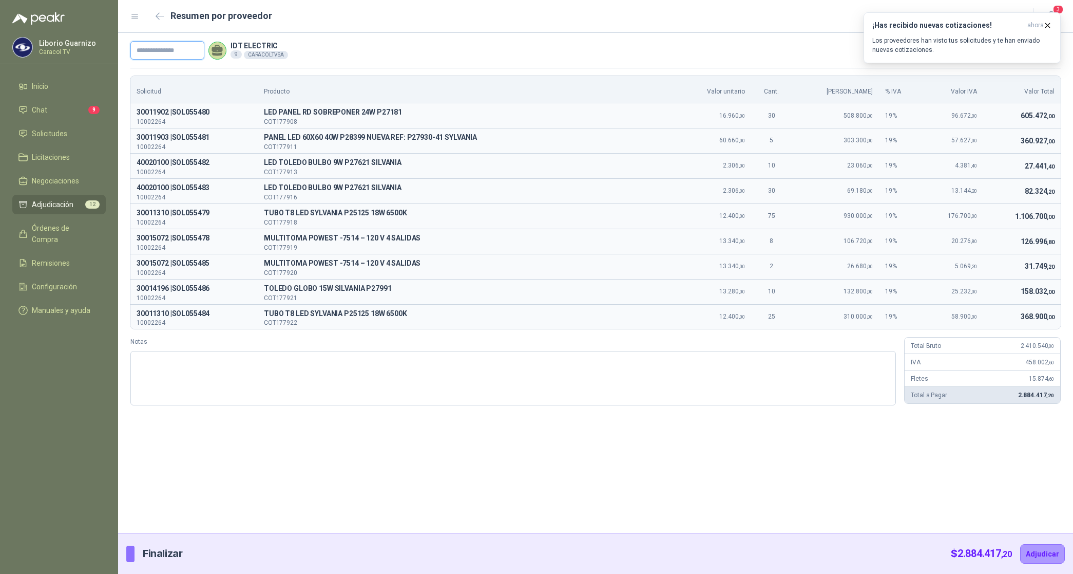
click at [185, 56] on input "text" at bounding box center [167, 50] width 74 height 18
paste input "**********"
type input "**********"
click at [1043, 551] on button "Adjudicar" at bounding box center [1042, 554] width 45 height 20
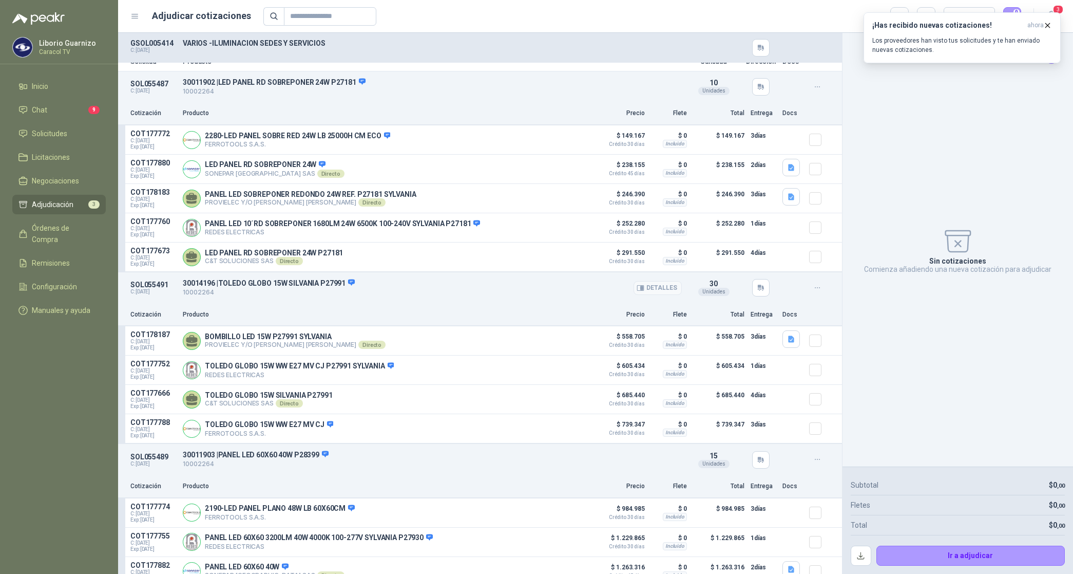
scroll to position [0, 0]
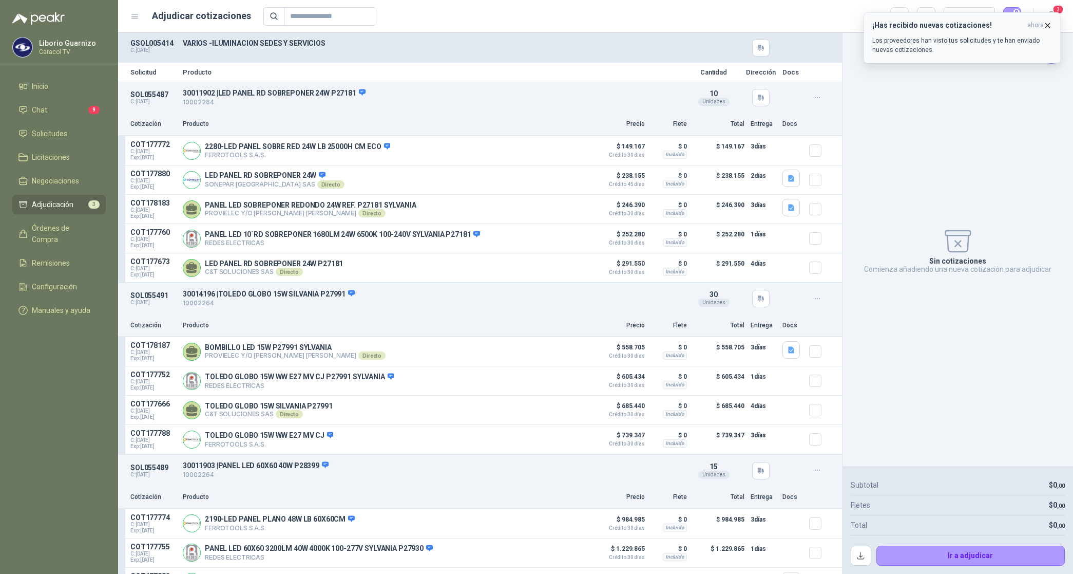
click at [1048, 26] on icon "button" at bounding box center [1048, 25] width 4 height 4
click at [900, 13] on icon "button" at bounding box center [900, 16] width 10 height 10
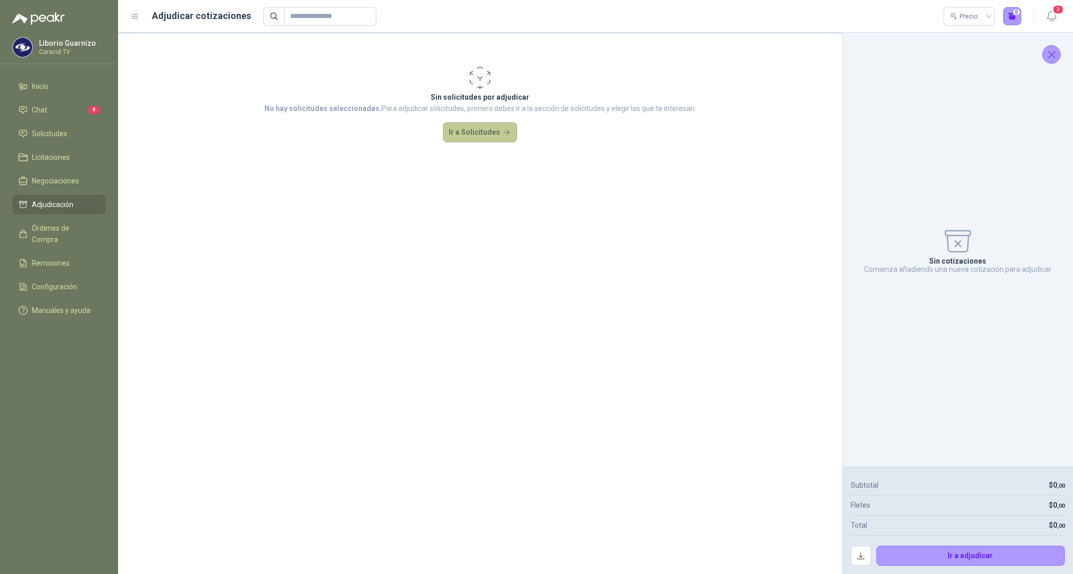
click at [466, 135] on button "Ir a Solicitudes" at bounding box center [480, 132] width 74 height 21
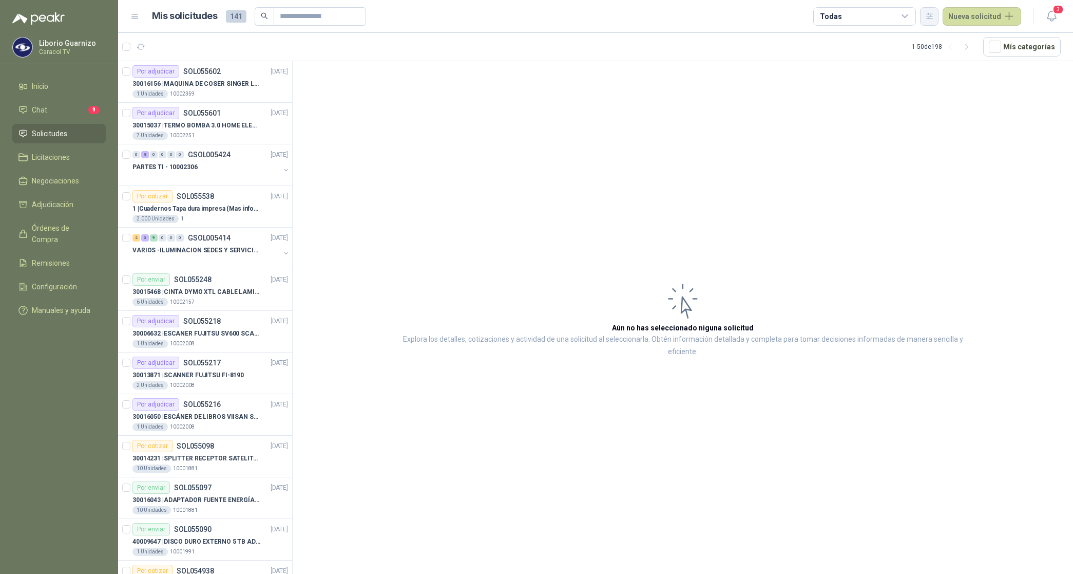
click at [937, 19] on button "button" at bounding box center [929, 16] width 18 height 18
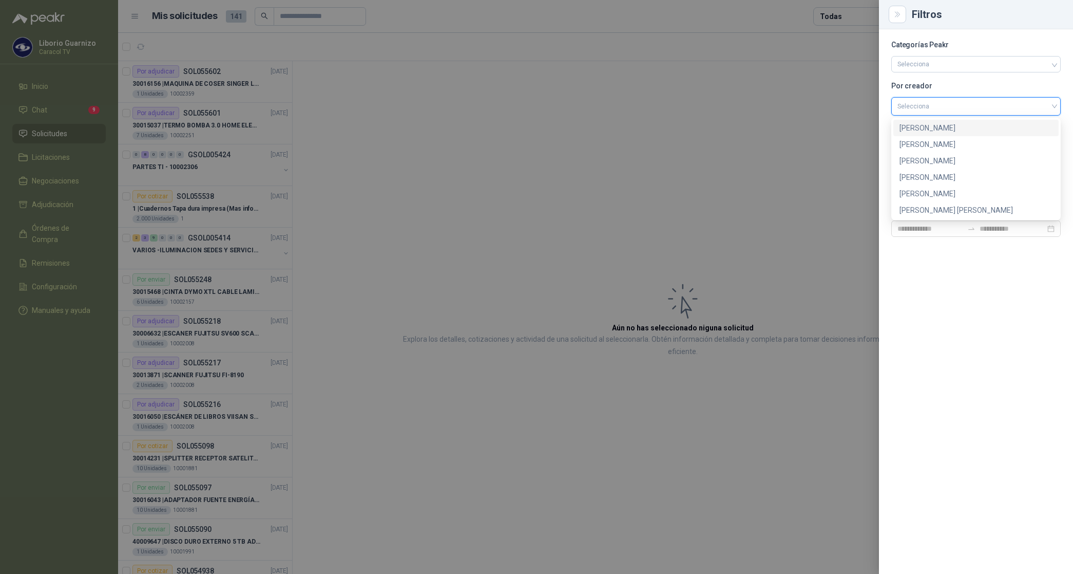
click at [924, 104] on input "search" at bounding box center [976, 105] width 157 height 15
click at [924, 163] on div "[PERSON_NAME]" at bounding box center [976, 160] width 153 height 11
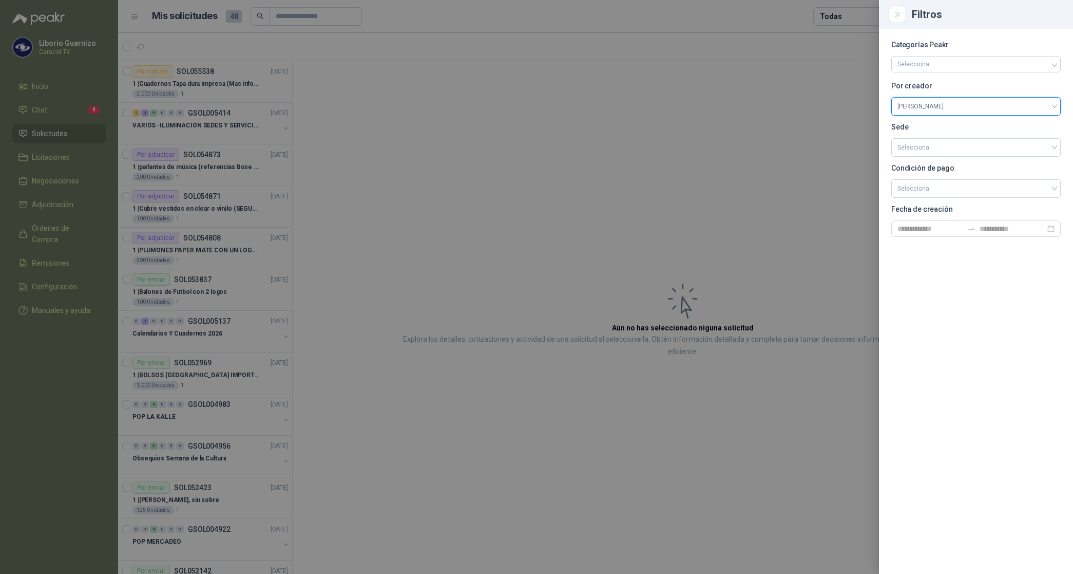
click at [843, 18] on div at bounding box center [536, 287] width 1073 height 574
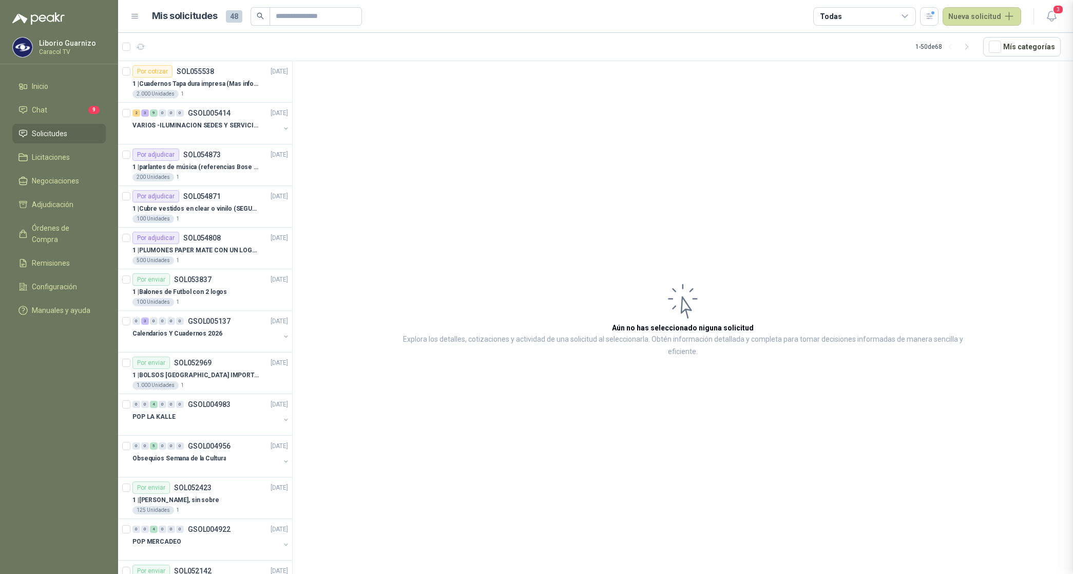
click at [843, 18] on div "Todas" at bounding box center [864, 16] width 103 height 18
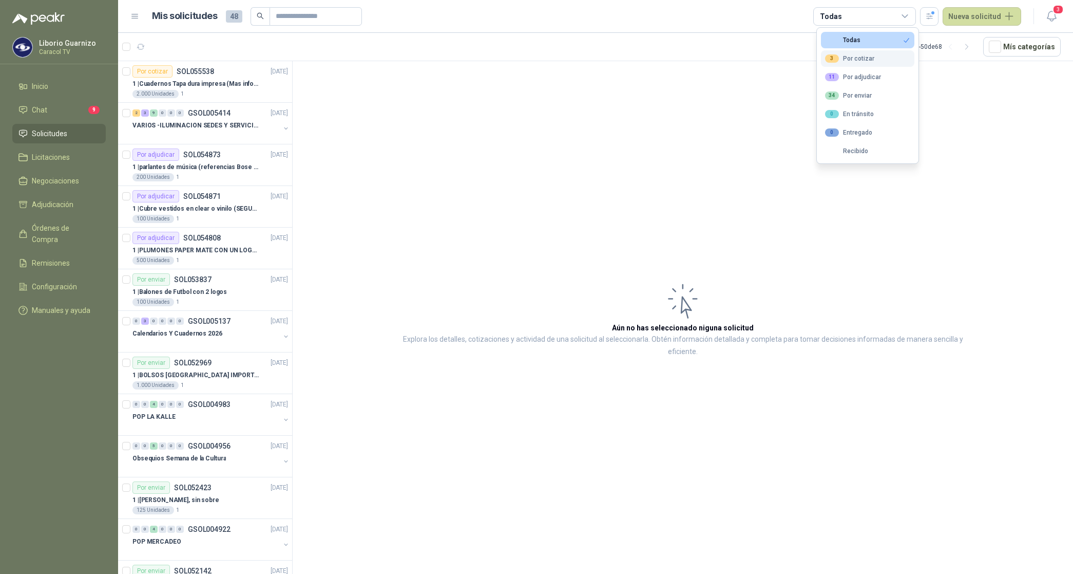
drag, startPoint x: 843, startPoint y: 18, endPoint x: 847, endPoint y: 60, distance: 41.8
click at [846, 60] on div "3 Por cotizar" at bounding box center [849, 58] width 49 height 8
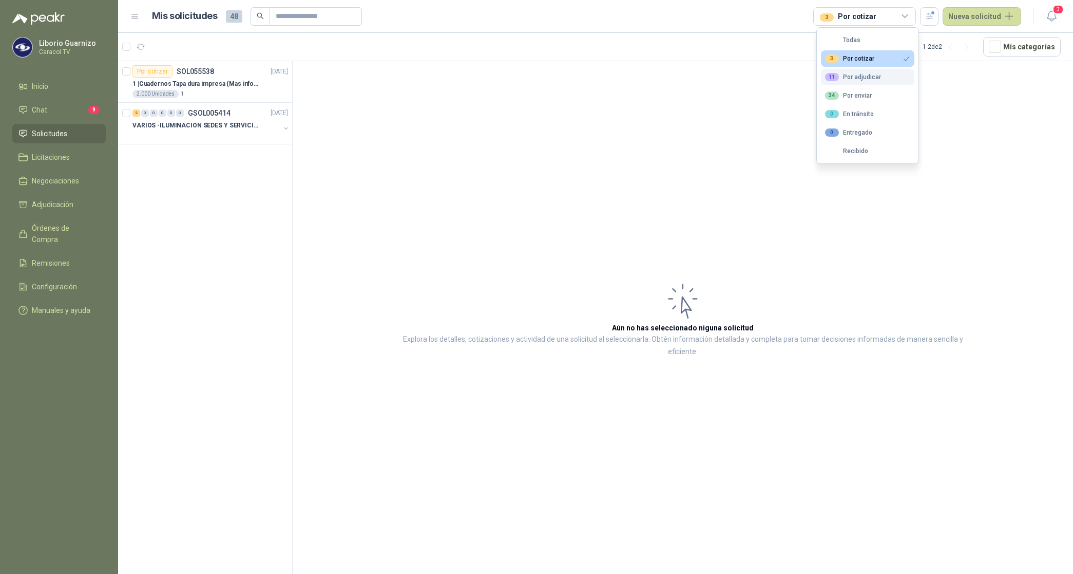
click at [863, 77] on div "11 Por adjudicar" at bounding box center [853, 77] width 56 height 8
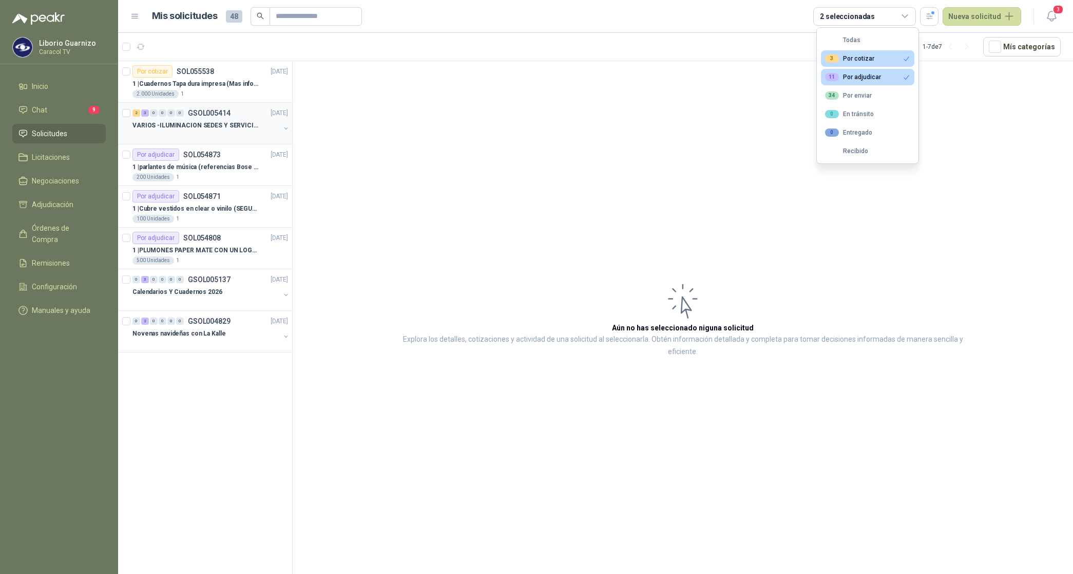
click at [217, 129] on p "VARIOS -ILUMINACION SEDES Y SERVICIOS" at bounding box center [196, 126] width 128 height 10
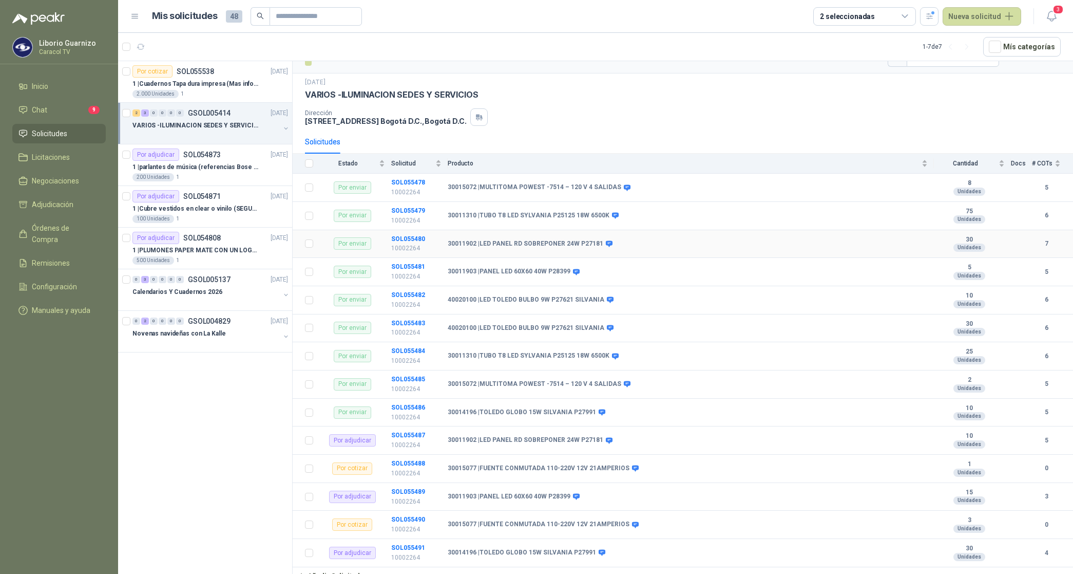
scroll to position [28, 0]
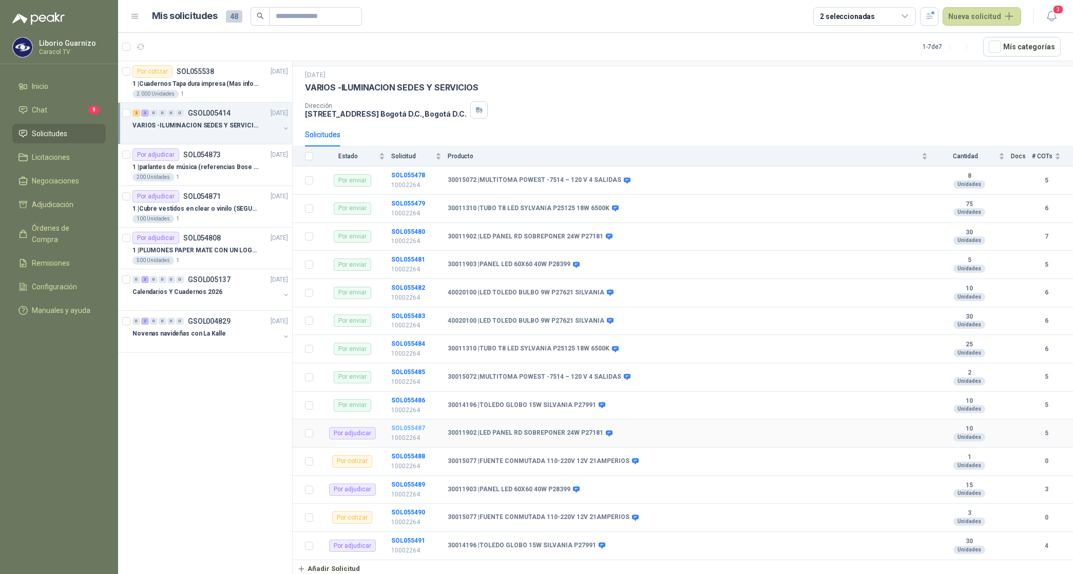
click at [409, 429] on b "SOL055487" at bounding box center [408, 427] width 34 height 7
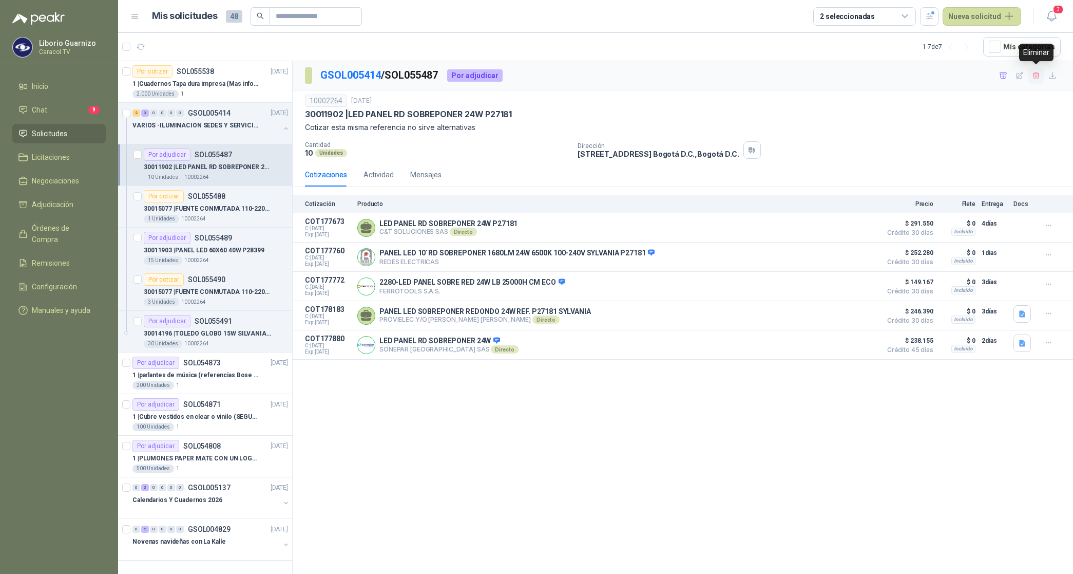
click at [1035, 73] on icon "button" at bounding box center [1036, 75] width 9 height 9
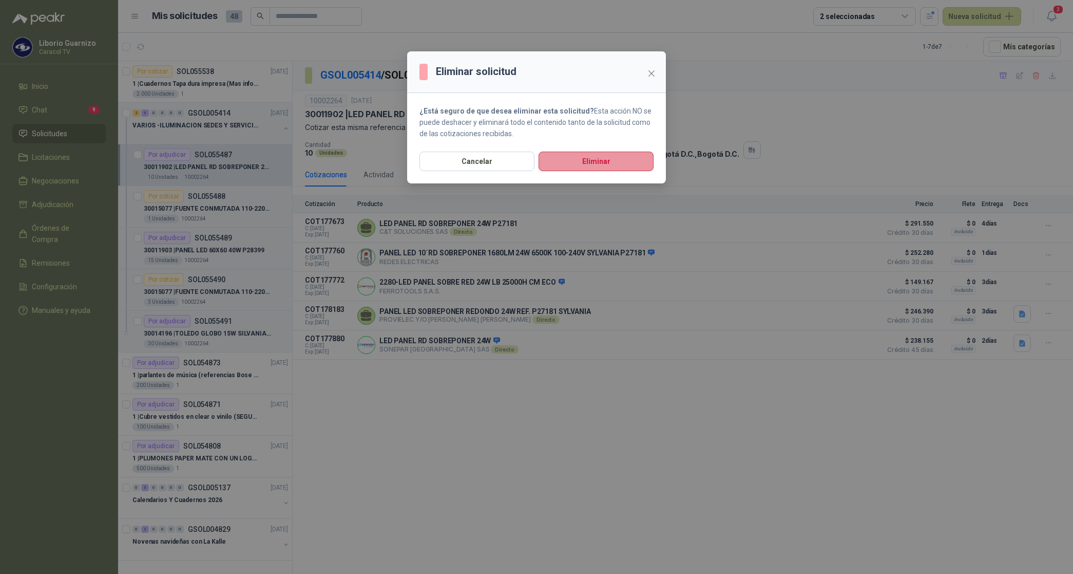
click at [573, 163] on button "Eliminar" at bounding box center [596, 161] width 115 height 20
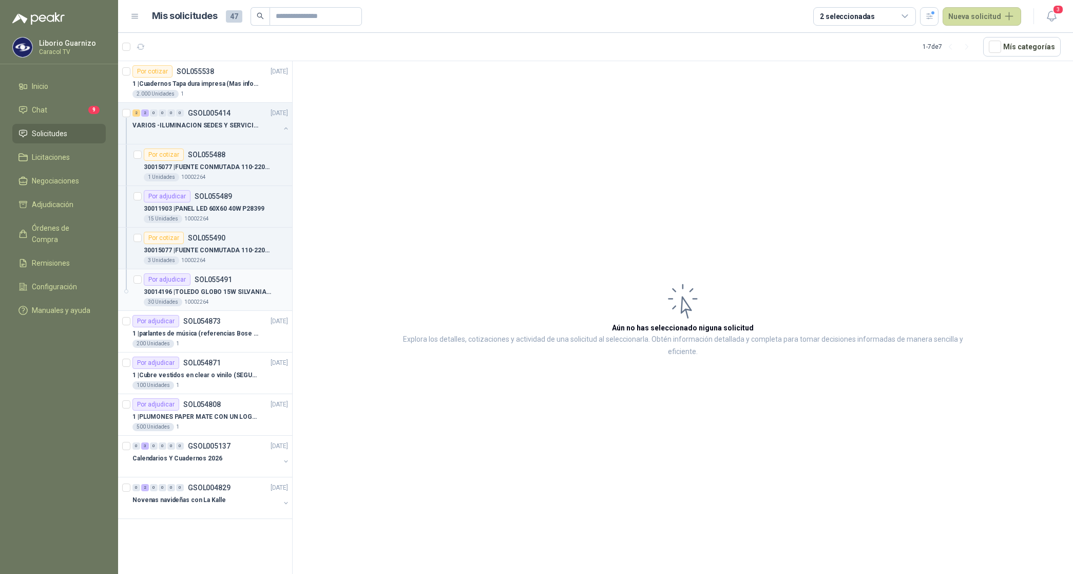
click at [230, 293] on p "30014196 | TOLEDO GLOBO 15W SILVANIA P27991" at bounding box center [208, 292] width 128 height 10
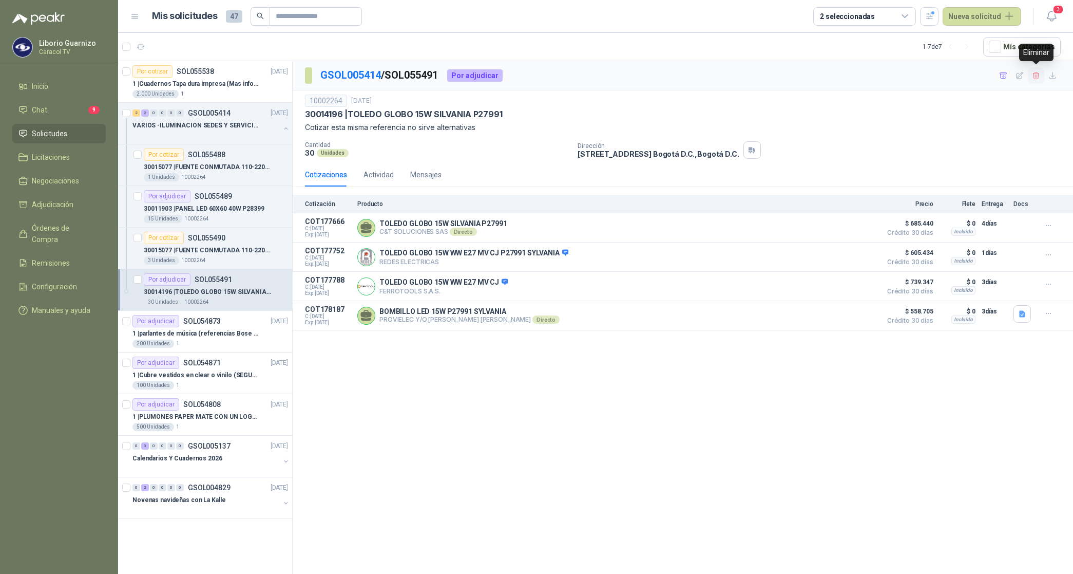
click at [1039, 73] on icon "button" at bounding box center [1036, 75] width 9 height 9
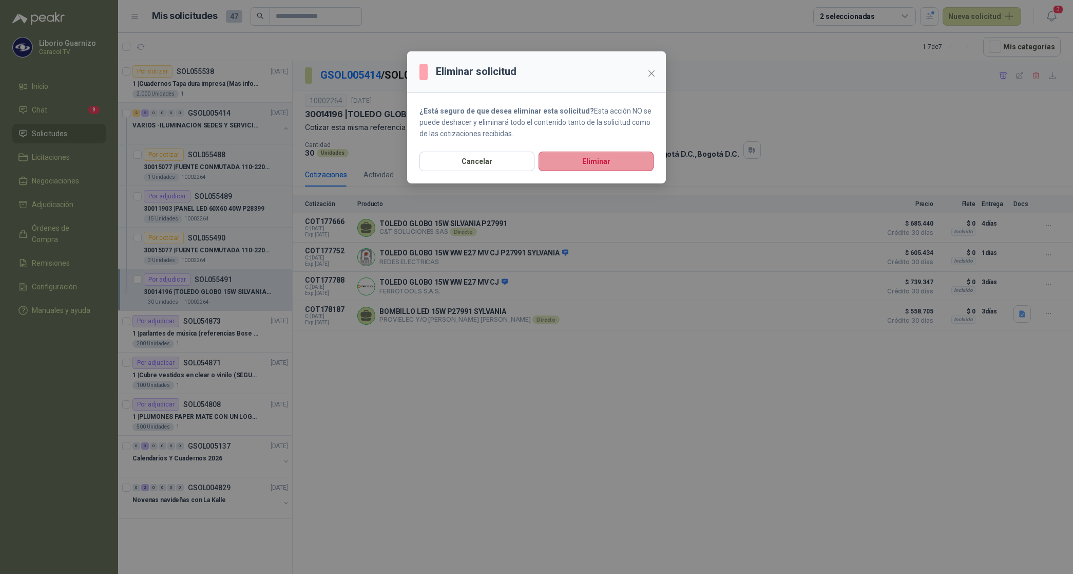
click at [579, 157] on button "Eliminar" at bounding box center [596, 161] width 115 height 20
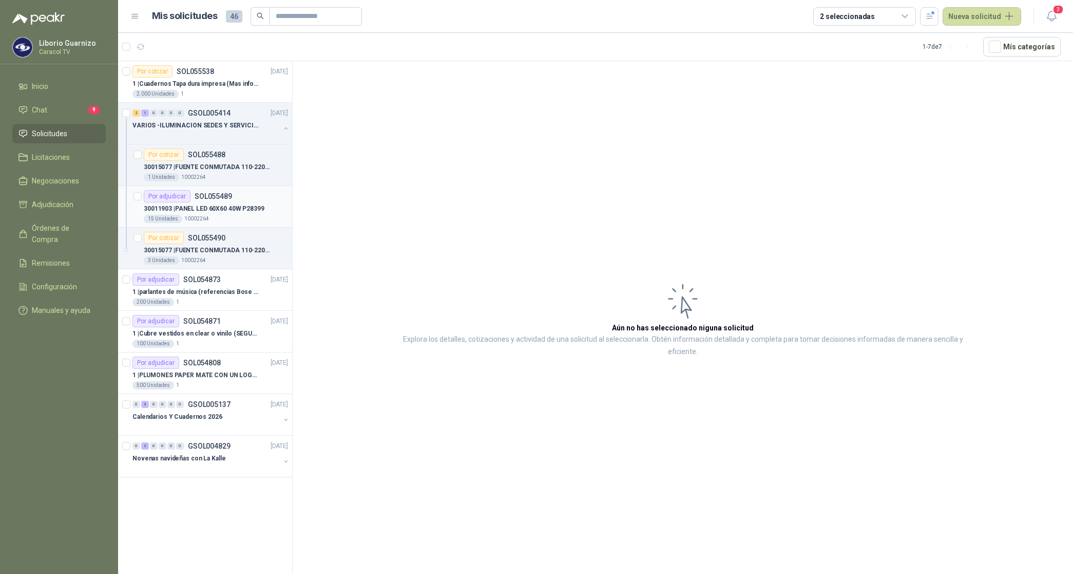
click at [235, 206] on p "30011903 | PANEL LED 60X60 40W P28399" at bounding box center [204, 209] width 121 height 10
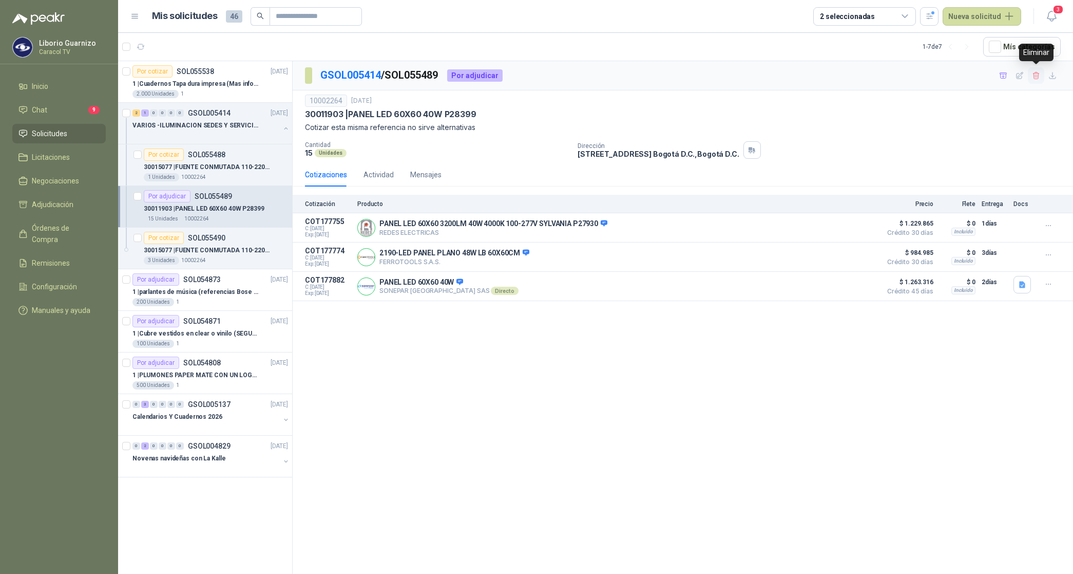
click at [1034, 73] on icon "button" at bounding box center [1036, 75] width 6 height 7
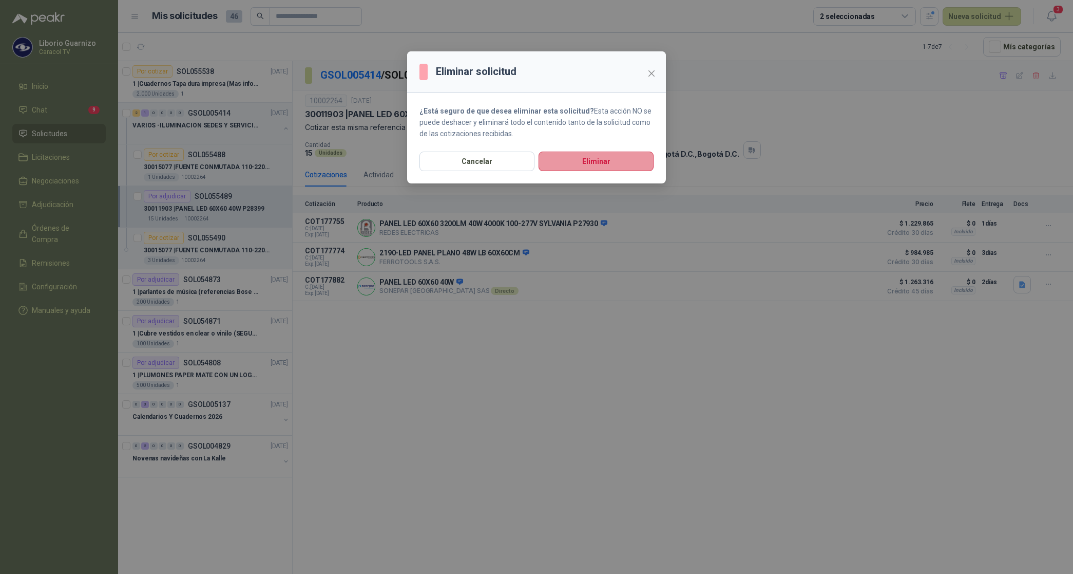
click at [597, 161] on button "Eliminar" at bounding box center [596, 161] width 115 height 20
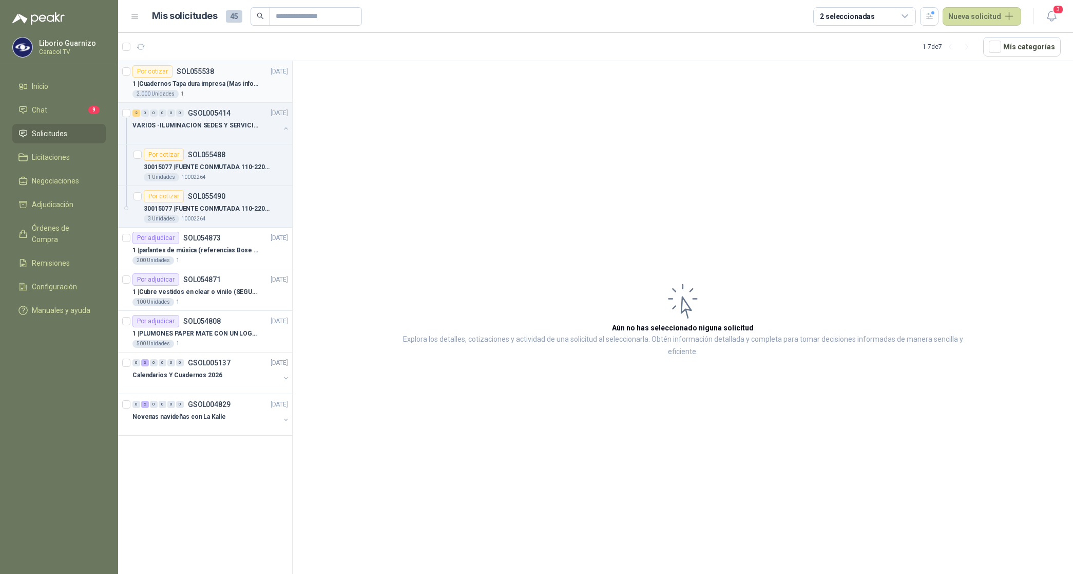
click at [229, 87] on p "1 | Cuadernos Tapa dura impresa (Mas informacion en el adjunto)" at bounding box center [196, 84] width 128 height 10
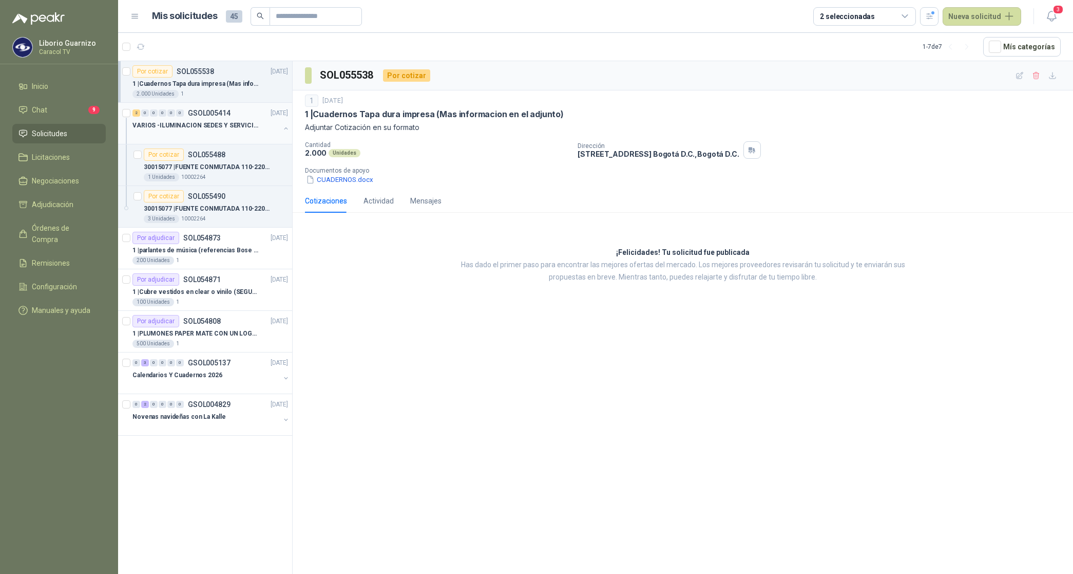
click at [189, 125] on p "VARIOS -ILUMINACION SEDES Y SERVICIOS" at bounding box center [196, 126] width 128 height 10
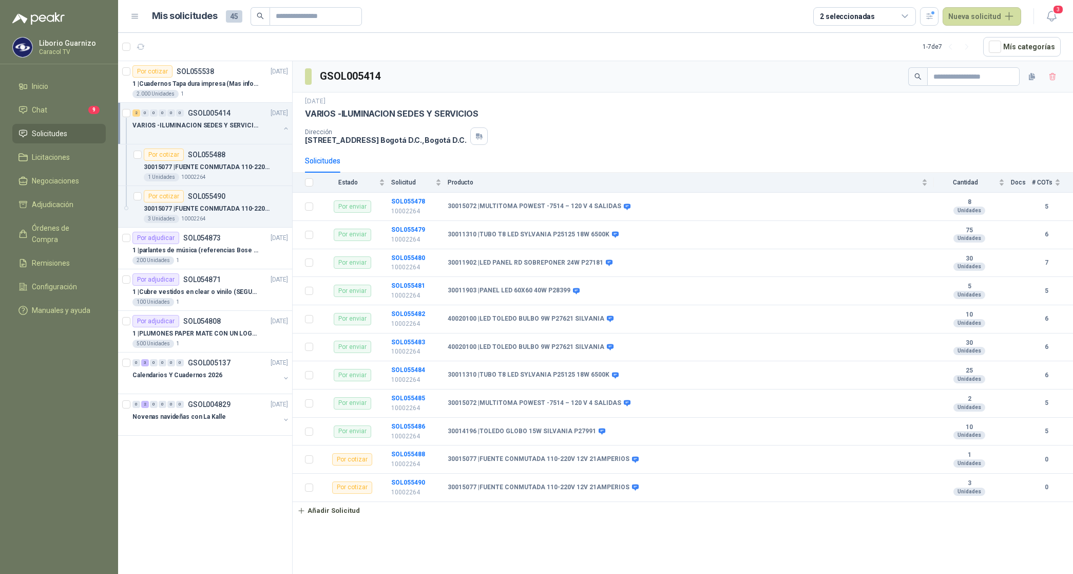
drag, startPoint x: 188, startPoint y: 125, endPoint x: 203, endPoint y: 122, distance: 15.1
click at [190, 125] on p "VARIOS -ILUMINACION SEDES Y SERVICIOS" at bounding box center [196, 126] width 128 height 10
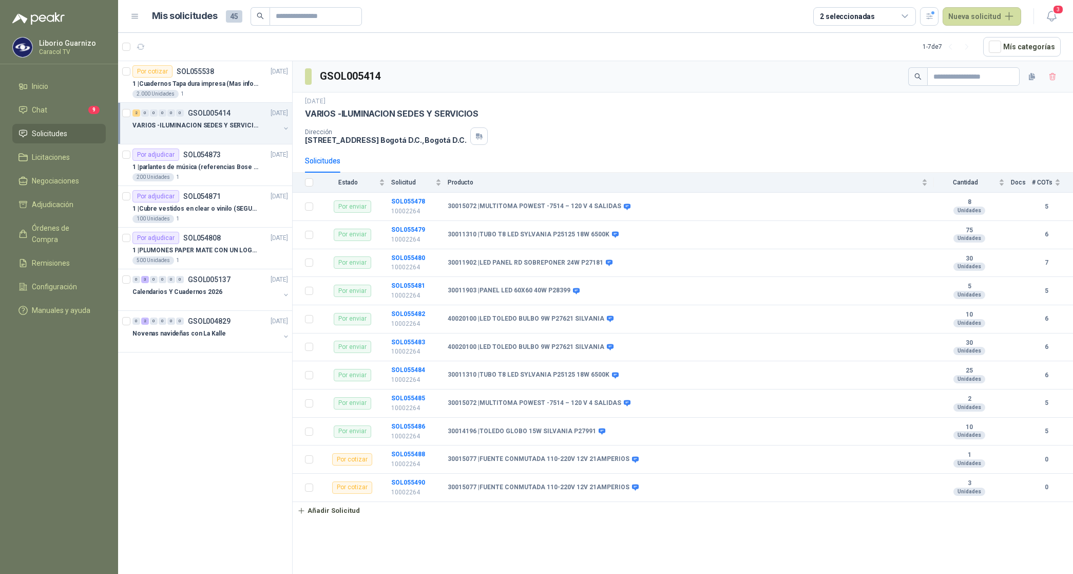
click at [203, 122] on p "VARIOS -ILUMINACION SEDES Y SERVICIOS" at bounding box center [196, 126] width 128 height 10
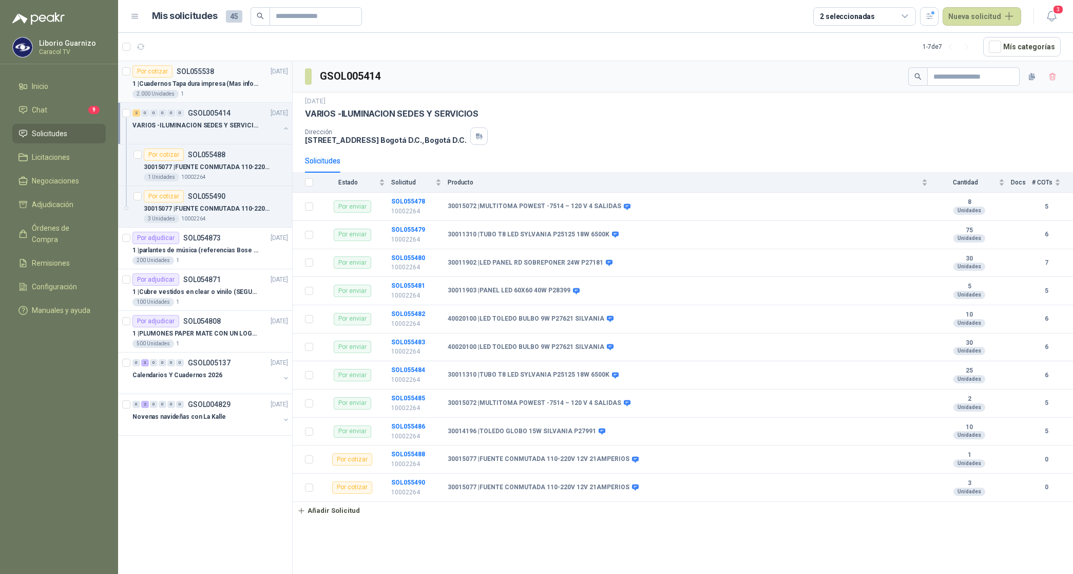
click at [221, 85] on p "1 | Cuadernos Tapa dura impresa (Mas informacion en el adjunto)" at bounding box center [196, 84] width 128 height 10
